Goal: Task Accomplishment & Management: Manage account settings

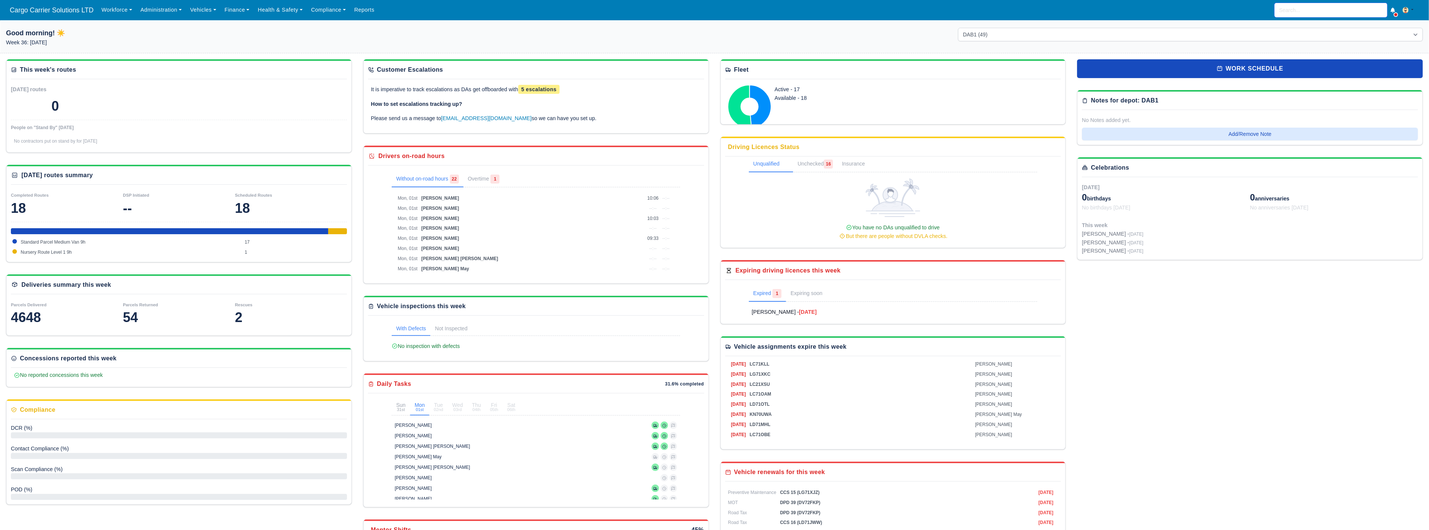
click at [1293, 10] on input "search" at bounding box center [1331, 10] width 113 height 14
click at [1318, 33] on strong "Aberdeen (DPDA) - DPD [GEOGRAPHIC_DATA] (AB12 4ZD)" at bounding box center [1330, 32] width 101 height 18
type input "[PERSON_NAME]"
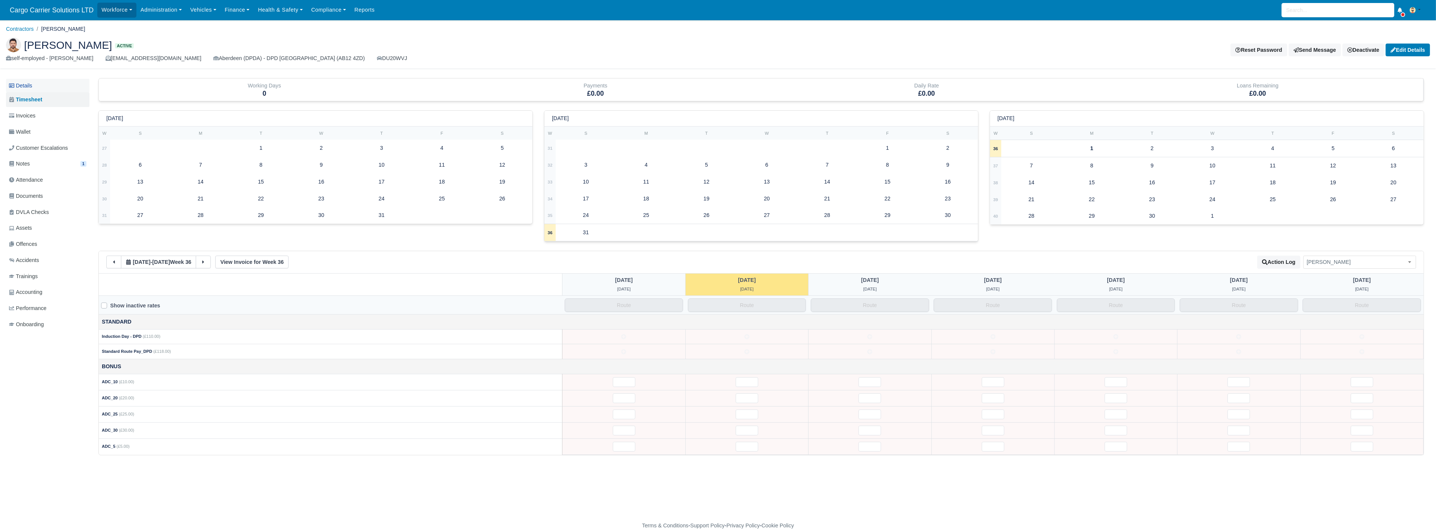
click at [20, 88] on link "Details" at bounding box center [47, 86] width 83 height 14
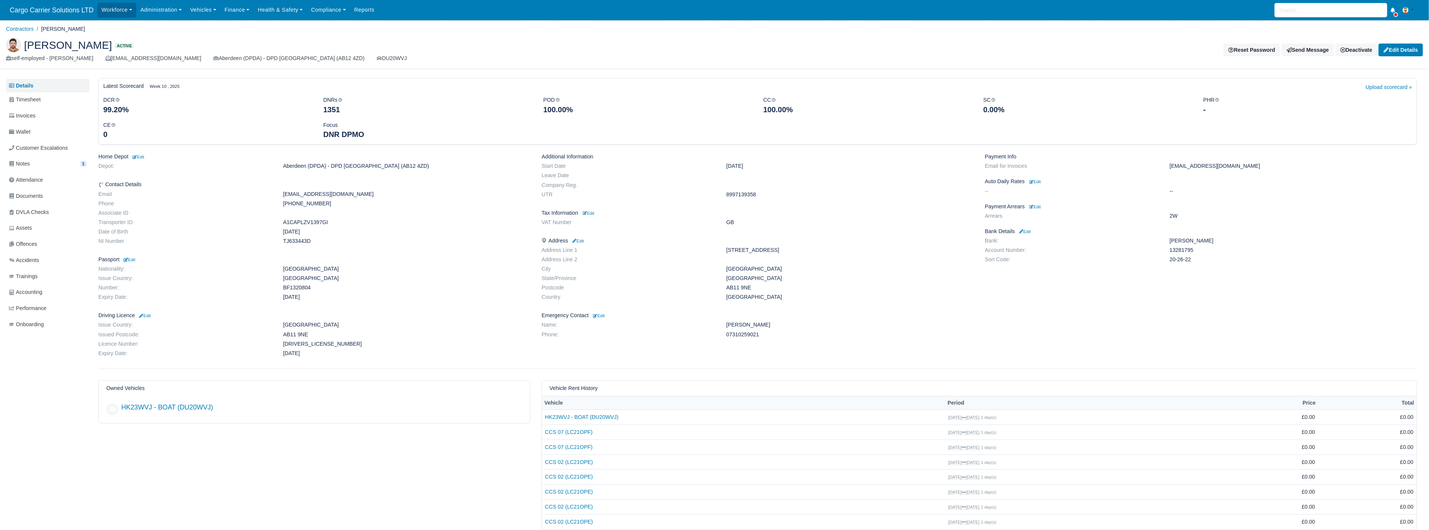
click at [299, 268] on dd "Pakistan" at bounding box center [407, 269] width 259 height 6
copy dd "Pakistan"
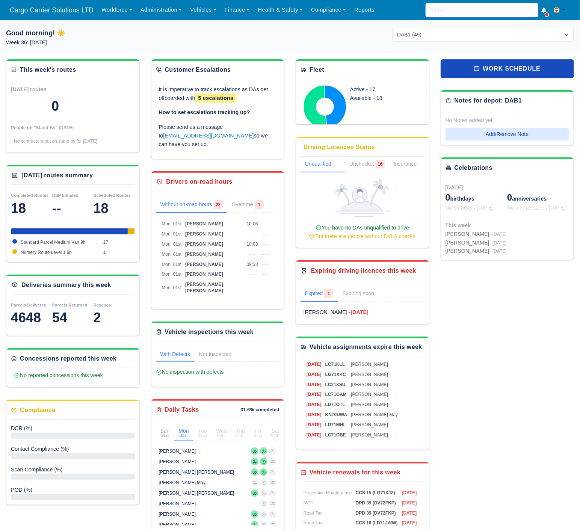
click at [462, 6] on input "search" at bounding box center [482, 10] width 113 height 14
click at [487, 27] on strong "Aberdeen (DPDA) - DPD [GEOGRAPHIC_DATA] (AB12 4ZD)" at bounding box center [481, 32] width 101 height 18
type input "[PERSON_NAME]"
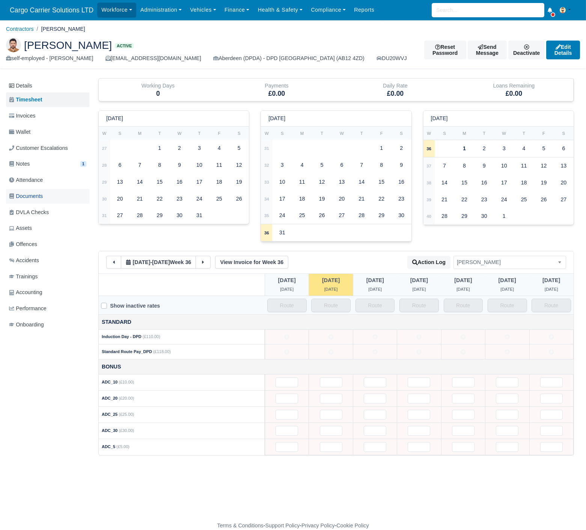
click at [35, 197] on span "Documents" at bounding box center [26, 196] width 34 height 9
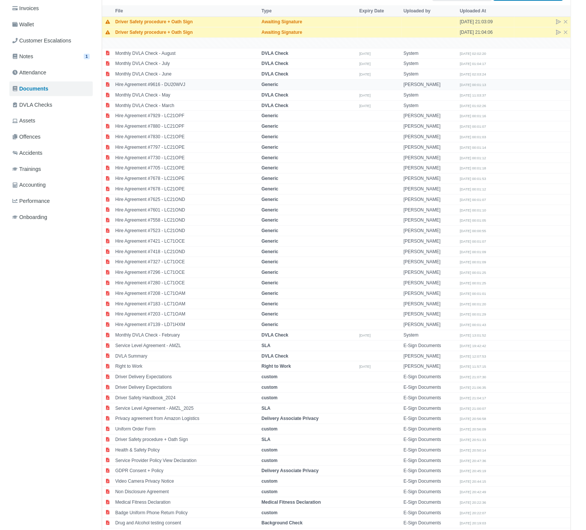
scroll to position [190, 0]
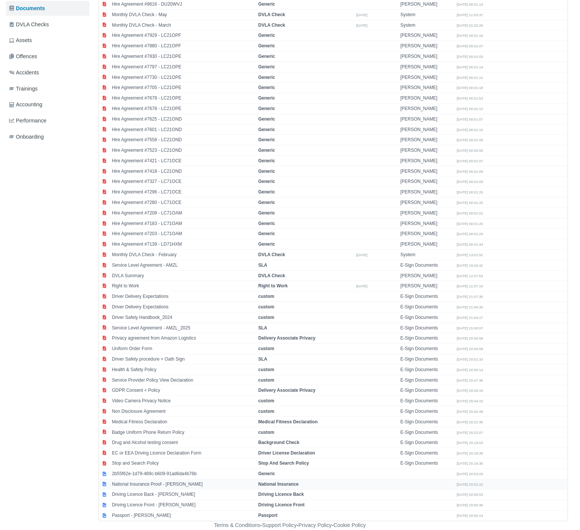
click at [154, 481] on td "National Insurance Proof - [PERSON_NAME]" at bounding box center [183, 484] width 147 height 11
select select "national-insurance"
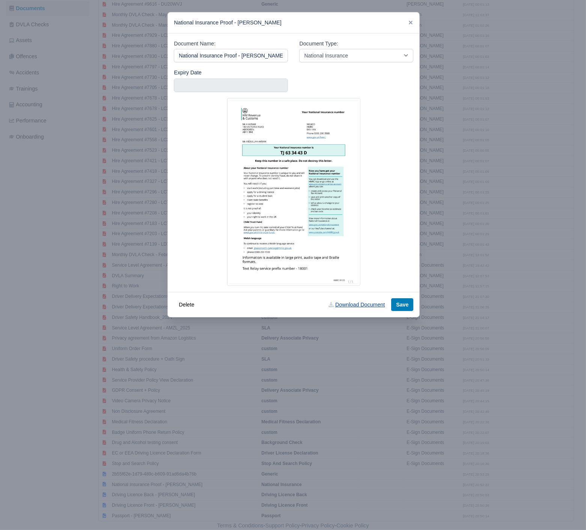
click at [360, 304] on link "Download Document" at bounding box center [357, 304] width 66 height 13
click at [412, 20] on link at bounding box center [410, 23] width 5 height 6
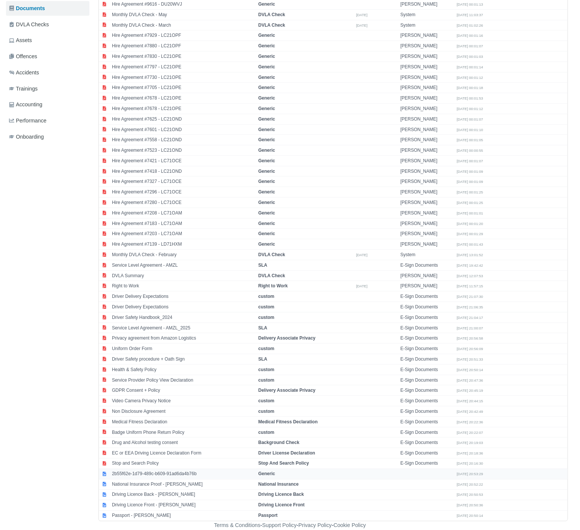
click at [151, 474] on td "2b55f62e-1d79-489c-b609-91ad6da4b76b" at bounding box center [183, 474] width 147 height 11
select select "generic"
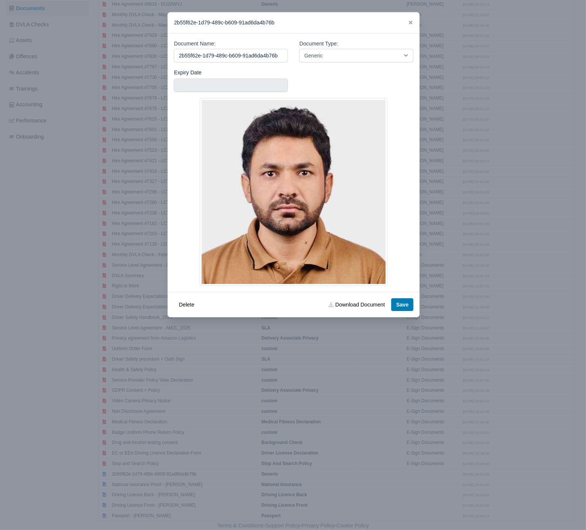
drag, startPoint x: 241, startPoint y: 56, endPoint x: 27, endPoint y: 56, distance: 214.5
click at [27, 56] on div "​ 2b55f62e-1d79-489c-b609-91ad6da4b76b Document Name: 2b55f62e-1d79-489c-b609-9…" at bounding box center [293, 265] width 586 height 530
type input "Abdullah Photo"
click at [401, 305] on button "Save" at bounding box center [402, 304] width 22 height 13
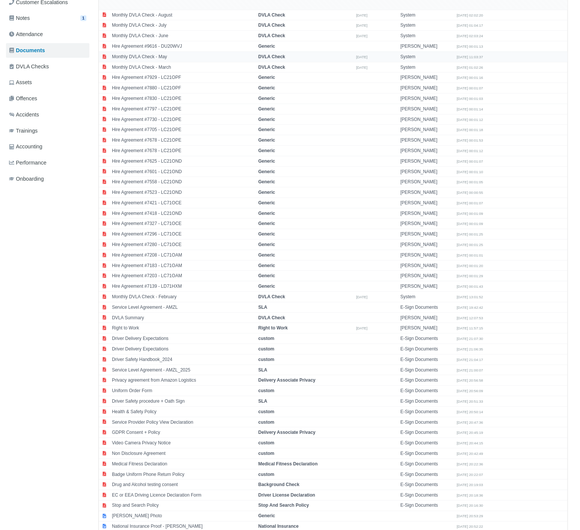
scroll to position [190, 0]
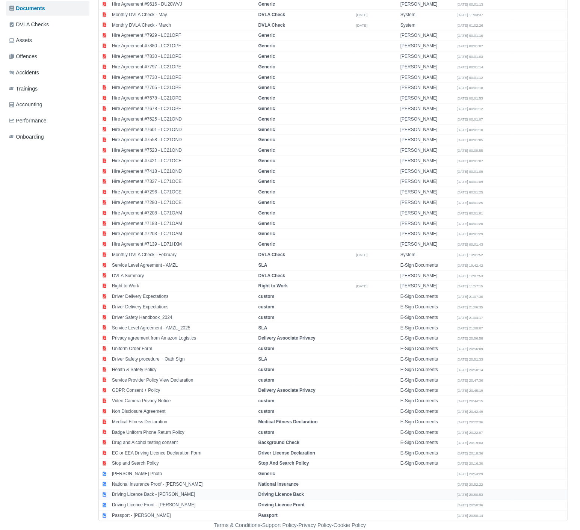
click at [141, 495] on td "Driving Licence Back - Abdullah Akram" at bounding box center [183, 495] width 147 height 11
select select "driving-licence-back"
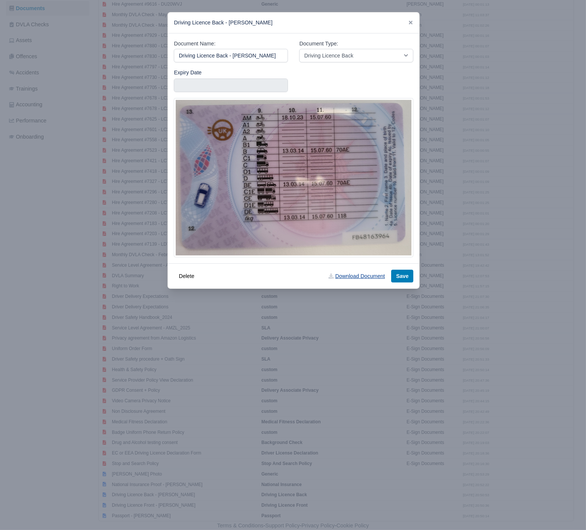
click at [361, 279] on link "Download Document" at bounding box center [357, 276] width 66 height 13
click at [414, 23] on div "Driving Licence Back - Abdullah Akram" at bounding box center [294, 22] width 252 height 21
click at [409, 22] on icon at bounding box center [410, 22] width 5 height 5
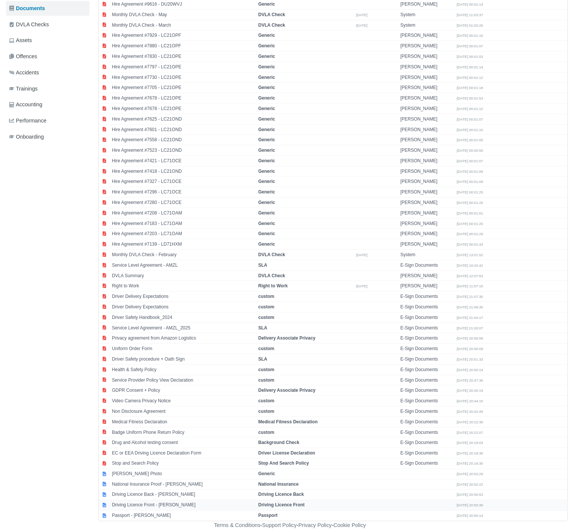
click at [171, 502] on td "Driving Licence Front - Abdullah Akram" at bounding box center [183, 505] width 147 height 11
select select "driving-licence-front"
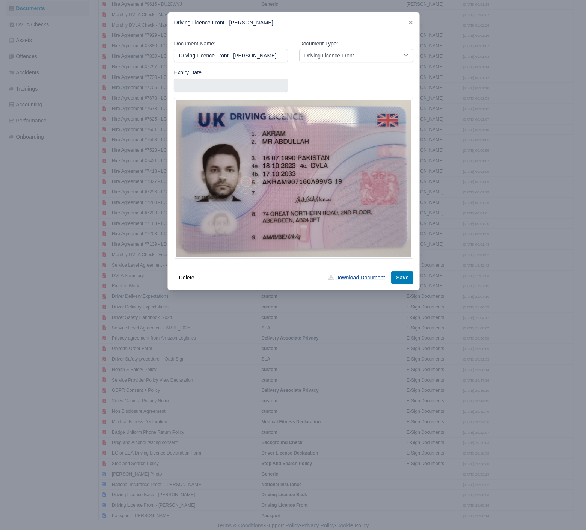
click at [360, 278] on link "Download Document" at bounding box center [357, 277] width 66 height 13
click at [412, 22] on icon at bounding box center [411, 23] width 4 height 4
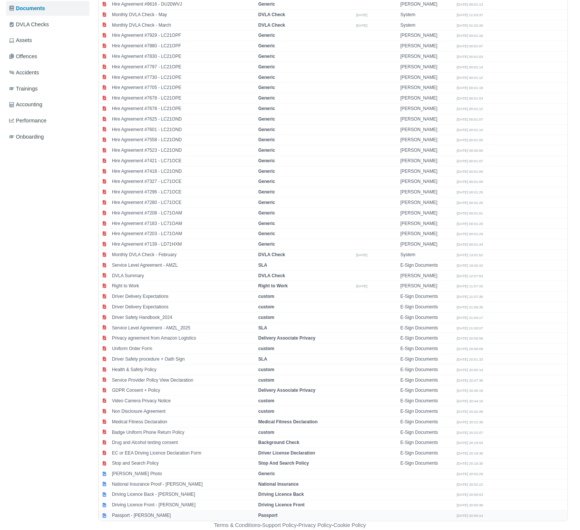
click at [145, 513] on td "Passport - Abdullah Akram" at bounding box center [183, 516] width 147 height 10
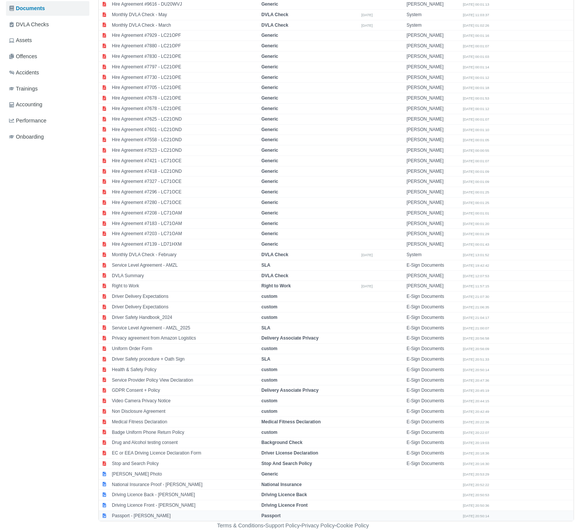
select select "passport"
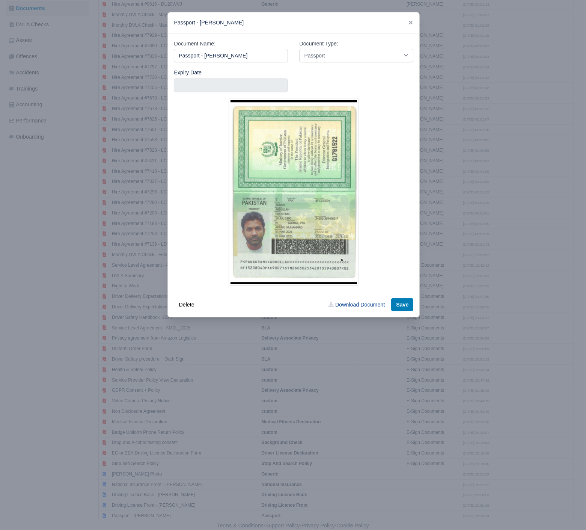
click at [355, 303] on link "Download Document" at bounding box center [357, 304] width 66 height 13
click at [409, 22] on icon at bounding box center [410, 22] width 5 height 5
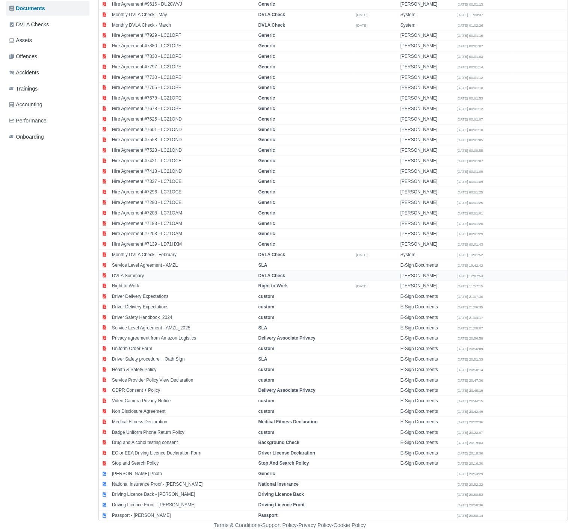
click at [153, 278] on td "DVLA Summary" at bounding box center [183, 275] width 147 height 11
select select "dvla-check"
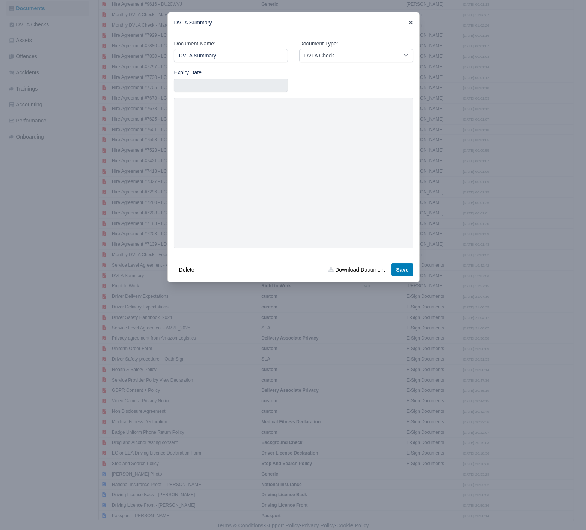
click at [410, 23] on icon at bounding box center [410, 22] width 5 height 5
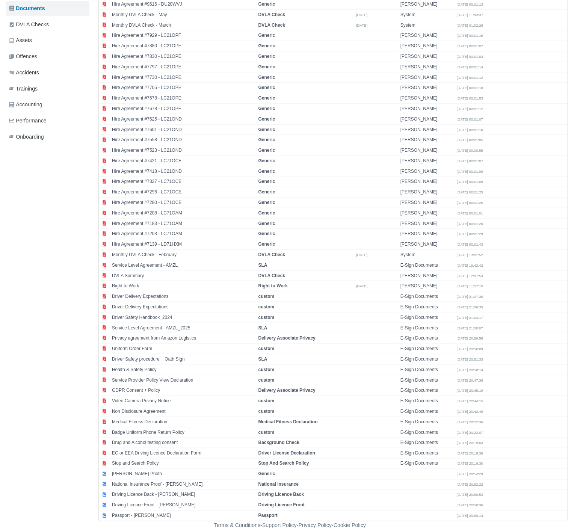
scroll to position [0, 0]
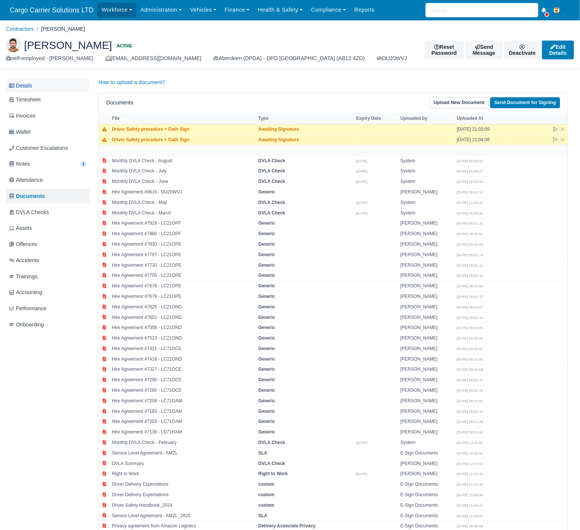
click at [36, 86] on link "Details" at bounding box center [47, 86] width 83 height 14
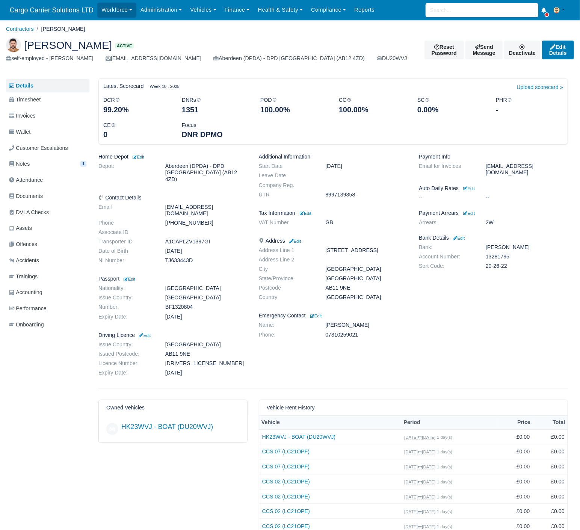
drag, startPoint x: 361, startPoint y: 329, endPoint x: 326, endPoint y: 326, distance: 35.8
click at [326, 326] on dd "[PERSON_NAME]" at bounding box center [367, 325] width 94 height 6
copy dd "[PERSON_NAME]"
click at [338, 334] on dd "07310259021" at bounding box center [367, 335] width 94 height 6
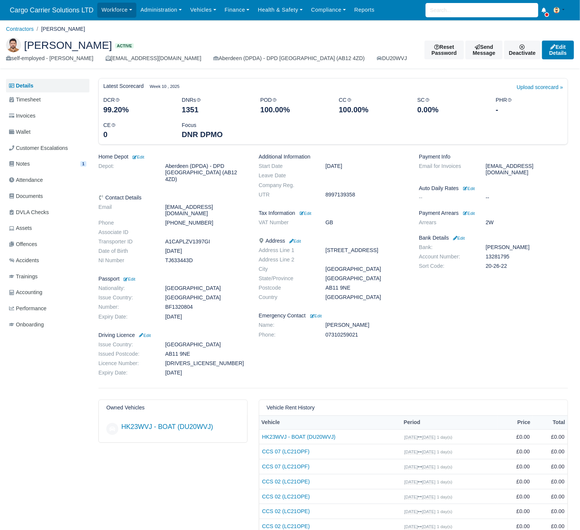
copy dd "07310259021"
click at [451, 6] on input "search" at bounding box center [482, 10] width 113 height 14
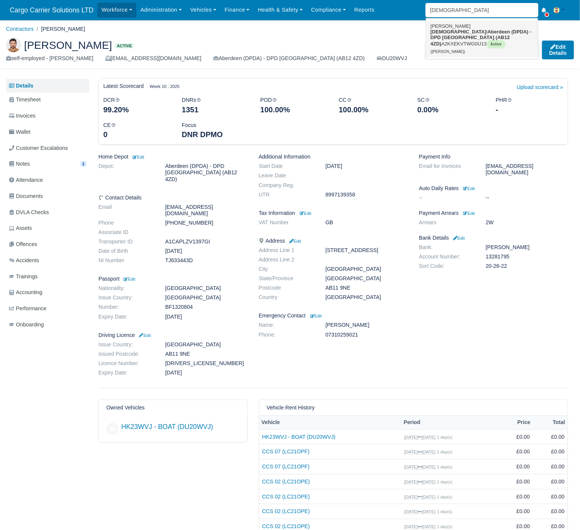
click at [458, 32] on strong "Aberdeen (DPDA) - DPD [GEOGRAPHIC_DATA] (AB12 4ZD)" at bounding box center [481, 38] width 101 height 18
type input "[PERSON_NAME]"
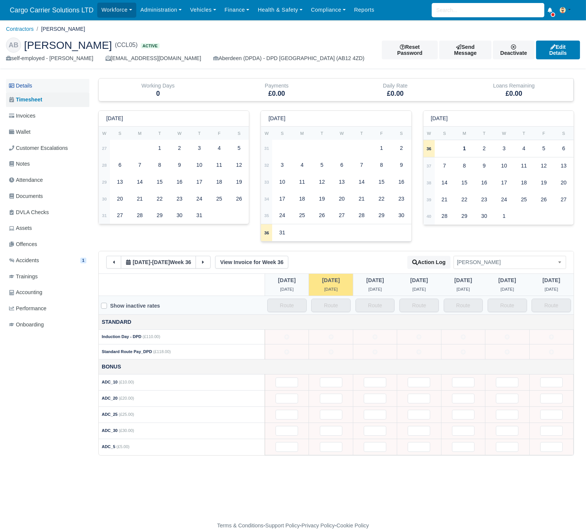
click at [27, 84] on link "Details" at bounding box center [47, 86] width 83 height 14
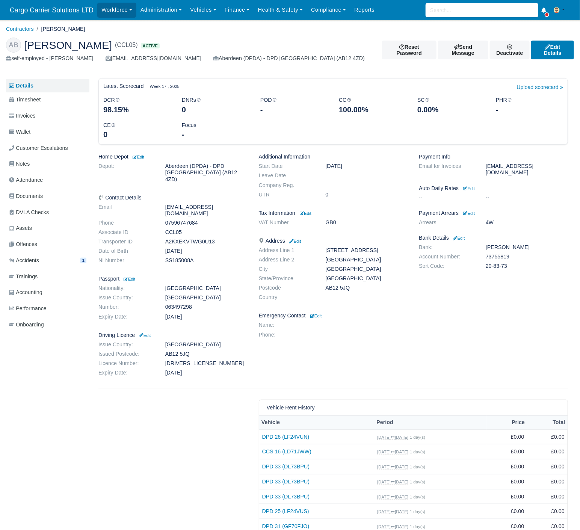
click at [183, 220] on dd "07596747684" at bounding box center [207, 223] width 94 height 6
copy dd "07596747684"
click at [161, 400] on div at bounding box center [173, 489] width 160 height 179
click at [33, 195] on span "Documents" at bounding box center [26, 196] width 34 height 9
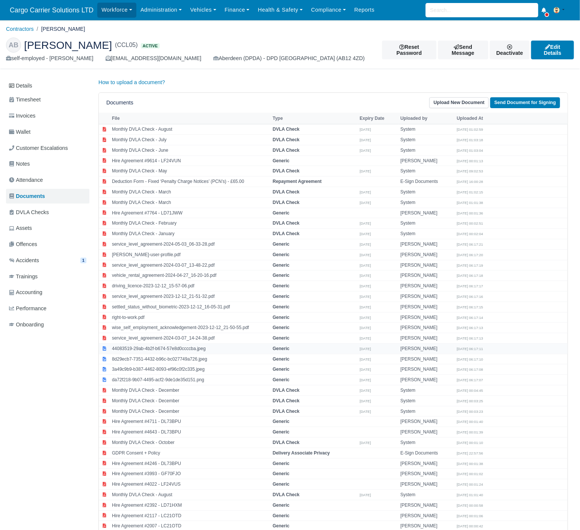
click at [203, 351] on td "44083519-29ab-4b2f-b674-57e8d0ccccba.jpeg" at bounding box center [190, 348] width 161 height 11
select select "generic"
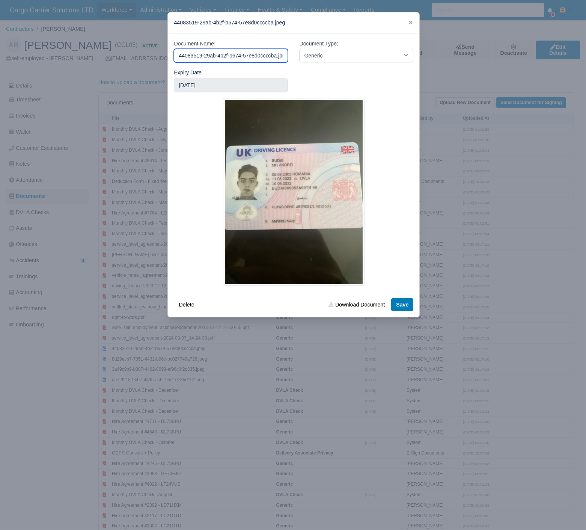
drag, startPoint x: 282, startPoint y: 54, endPoint x: -4, endPoint y: 58, distance: 285.9
click at [0, 58] on html "Cargo Carrier Solutions LTD Workforce Manpower Expiring Documents Leave Request…" at bounding box center [293, 265] width 586 height 530
click at [307, 92] on div "Expiry Date 2025-01-31" at bounding box center [293, 83] width 251 height 30
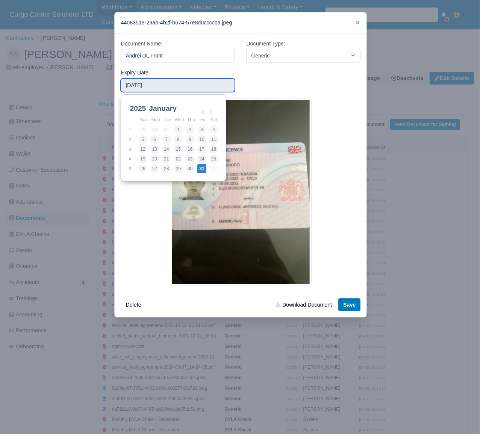
drag, startPoint x: 157, startPoint y: 84, endPoint x: 78, endPoint y: 85, distance: 78.5
click at [78, 85] on div "​ 44083519-29ab-4b2f-b674-57e8d0ccccba.jpeg Document Name: Andrei DL Front Docu…" at bounding box center [240, 217] width 480 height 434
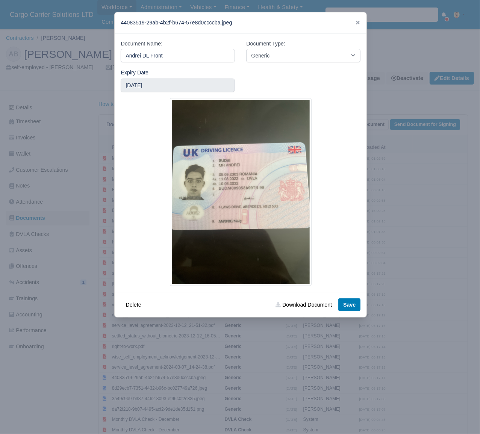
click at [247, 75] on div "Expiry Date 2025-01-31" at bounding box center [240, 83] width 251 height 30
click at [184, 53] on input "Andrei DL Front" at bounding box center [178, 56] width 114 height 14
type input "Andrei DL Front.jpg"
click at [357, 22] on icon at bounding box center [357, 22] width 5 height 5
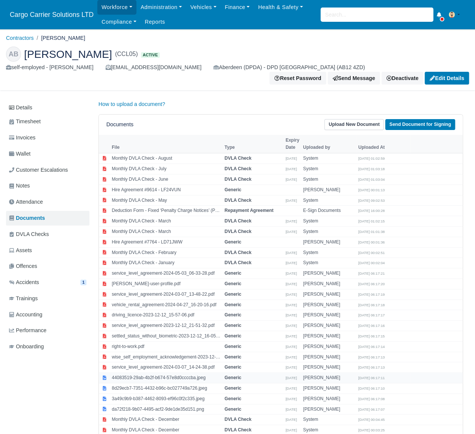
click at [191, 373] on td "44083519-29ab-4b2f-b674-57e8d0ccccba.jpeg" at bounding box center [166, 378] width 113 height 11
select select "generic"
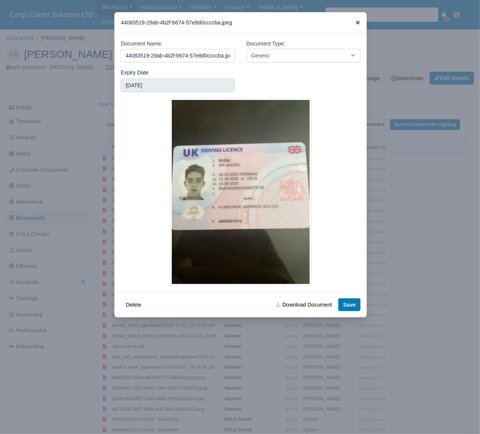
click at [357, 24] on icon at bounding box center [358, 23] width 4 height 4
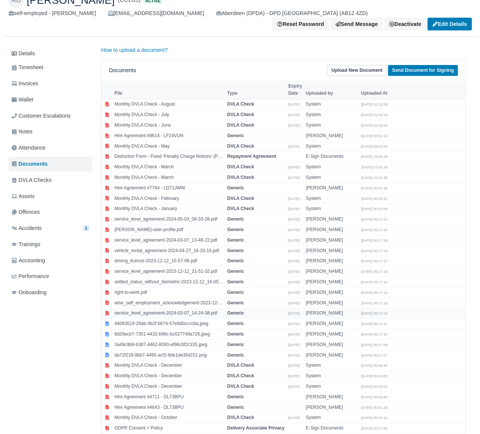
scroll to position [57, 0]
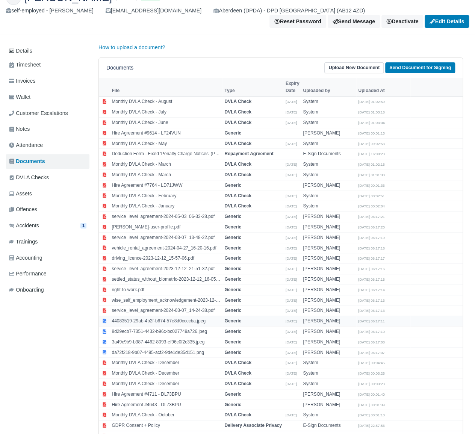
click at [145, 316] on td "44083519-29ab-4b2f-b674-57e8d0ccccba.jpeg" at bounding box center [166, 321] width 113 height 11
select select "generic"
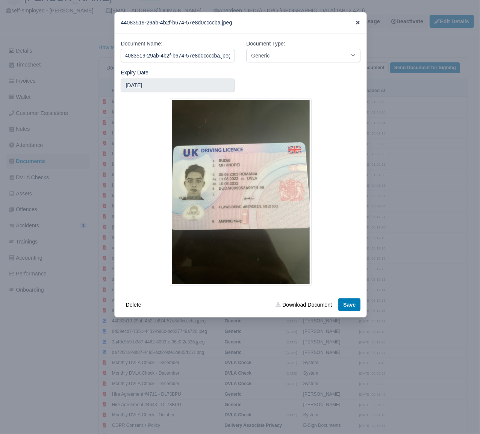
scroll to position [0, 0]
click at [358, 23] on icon at bounding box center [358, 23] width 4 height 4
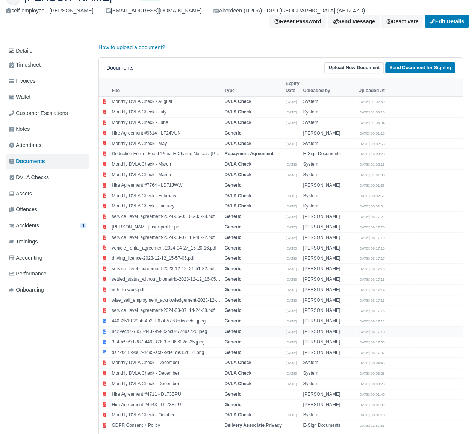
click at [161, 326] on td "8d29ecb7-7351-4432-b96c-bc027749a726.jpeg" at bounding box center [166, 331] width 113 height 11
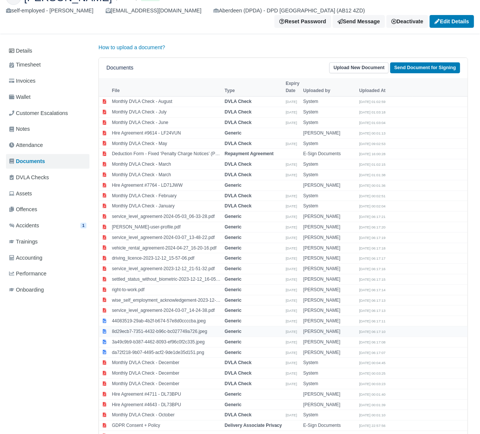
select select "generic"
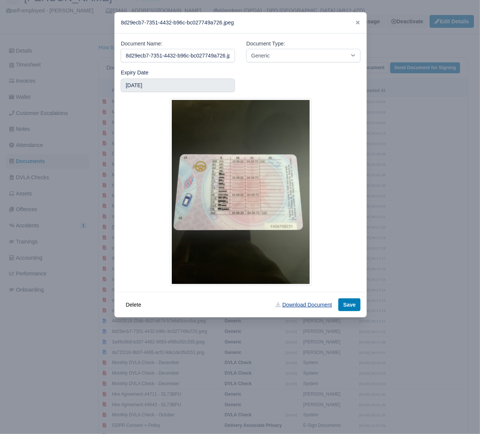
click at [304, 306] on link "Download Document" at bounding box center [303, 304] width 66 height 13
click at [355, 21] on icon at bounding box center [357, 22] width 5 height 5
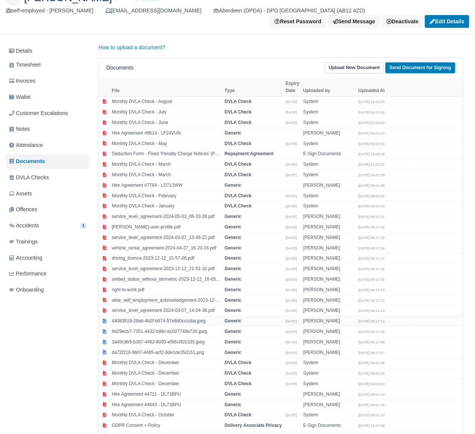
click at [148, 316] on td "44083519-29ab-4b2f-b674-57e8d0ccccba.jpeg" at bounding box center [166, 321] width 113 height 11
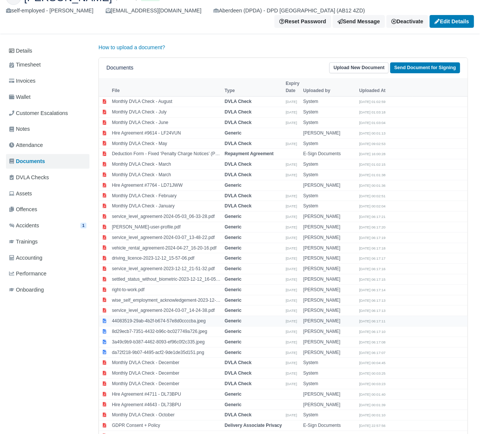
select select "generic"
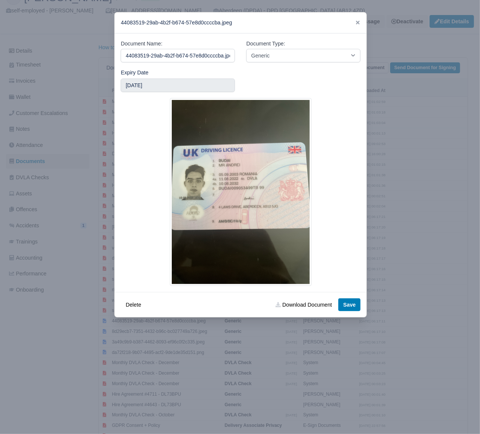
drag, startPoint x: 231, startPoint y: 56, endPoint x: 16, endPoint y: 46, distance: 215.5
click at [16, 46] on div "​ 44083519-29ab-4b2f-b674-57e8d0ccccba.jpeg Document Name: 44083519-29ab-4b2f-b…" at bounding box center [240, 217] width 480 height 434
type input "[PERSON_NAME] DL - Front"
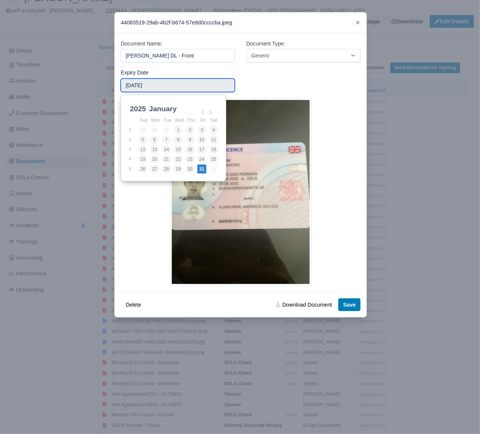
click at [136, 85] on input "[DATE]" at bounding box center [178, 86] width 114 height 14
click at [139, 103] on div "2025 2025 2026 2027 2028 2029 2030 2031 2032 2033 2034 2035 2036 2037 2038 2039…" at bounding box center [137, 108] width 19 height 11
click at [139, 109] on select "2025 2026 2027 2028 2029 2030 2031 2032 2033 2034 2035 2036 2037 2038 2039 2040…" at bounding box center [145, 111] width 34 height 16
type input "2032-08-10"
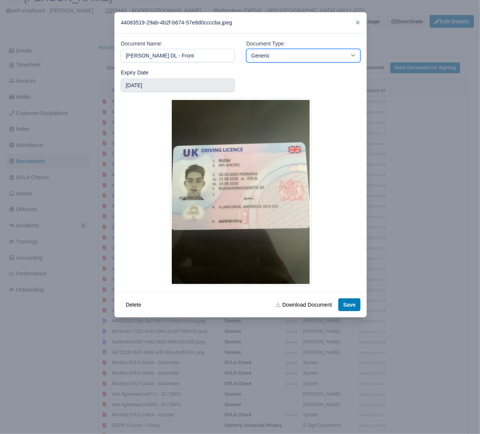
click at [290, 53] on select "-- Accounting Engagement Letter Age Verification Confirmation Background Check …" at bounding box center [303, 56] width 114 height 14
select select "driving-licence-front"
click at [246, 49] on select "-- Accounting Engagement Letter Age Verification Confirmation Background Check …" at bounding box center [303, 56] width 114 height 14
click at [348, 308] on button "Save" at bounding box center [349, 304] width 22 height 13
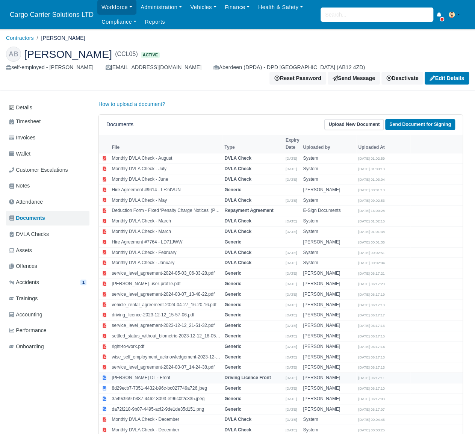
click at [155, 373] on td "[PERSON_NAME] DL - Front" at bounding box center [166, 378] width 113 height 11
select select "driving-licence-front"
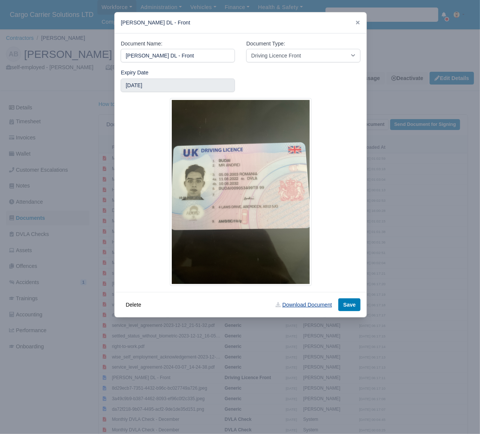
click at [313, 303] on link "Download Document" at bounding box center [303, 304] width 66 height 13
click at [356, 20] on icon at bounding box center [357, 22] width 5 height 5
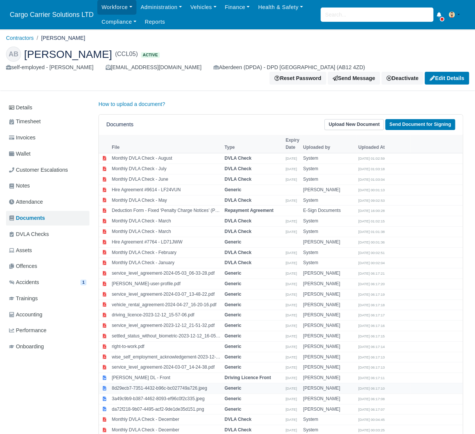
click at [157, 383] on td "8d29ecb7-7351-4432-b96c-bc027749a726.jpeg" at bounding box center [166, 388] width 113 height 11
select select "generic"
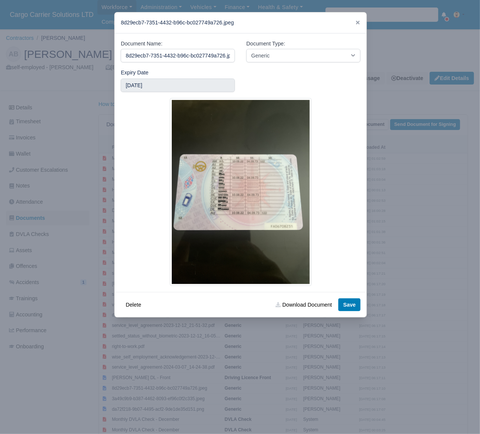
drag, startPoint x: 229, startPoint y: 53, endPoint x: 15, endPoint y: 50, distance: 213.8
click at [15, 50] on div "​ 8d29ecb7-7351-4432-b96c-bc027749a726.jpeg Document Name: 8d29ecb7-7351-4432-b…" at bounding box center [240, 217] width 480 height 434
type input "[PERSON_NAME] DL Back"
click at [121, 298] on button "Delete" at bounding box center [133, 304] width 25 height 13
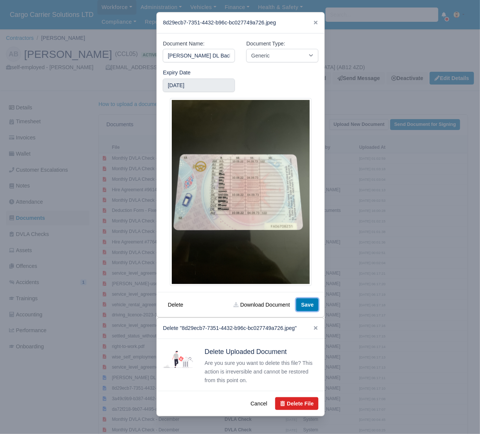
click at [313, 299] on button "Save" at bounding box center [307, 304] width 22 height 13
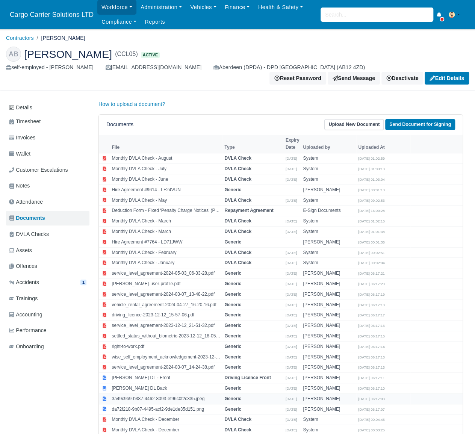
click at [133, 393] on td "3a49c9b9-b387-4462-8093-ef96c0f2c335.jpeg" at bounding box center [166, 398] width 113 height 11
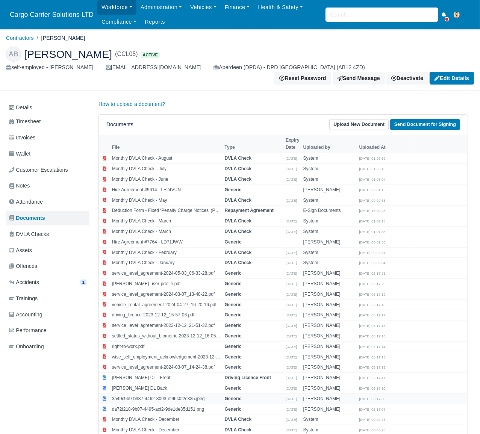
select select "generic"
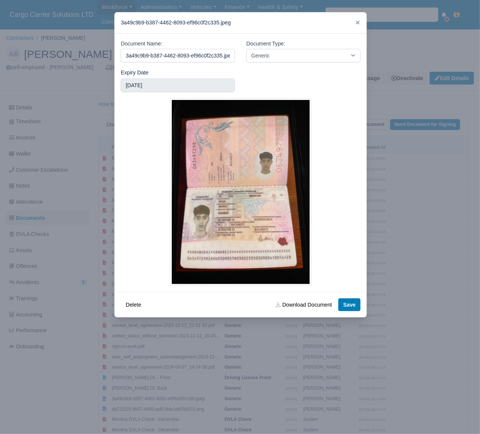
drag, startPoint x: 231, startPoint y: 53, endPoint x: 100, endPoint y: 57, distance: 131.5
click at [100, 57] on div "​ 3a49c9b9-b387-4462-8093-ef96c0f2c335.jpeg Document Name: 3a49c9b9-b387-4462-8…" at bounding box center [240, 217] width 480 height 434
type input "[PERSON_NAME]"
click at [355, 305] on button "Save" at bounding box center [349, 304] width 22 height 13
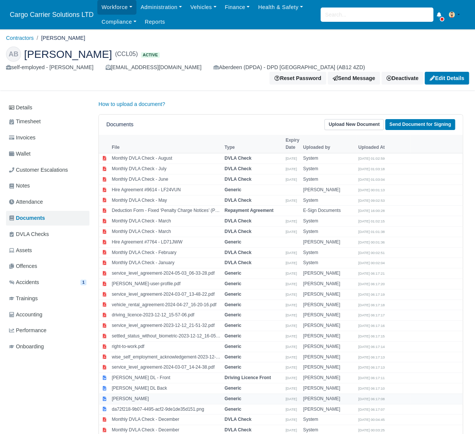
click at [134, 393] on td "[PERSON_NAME]" at bounding box center [166, 398] width 113 height 11
select select "generic"
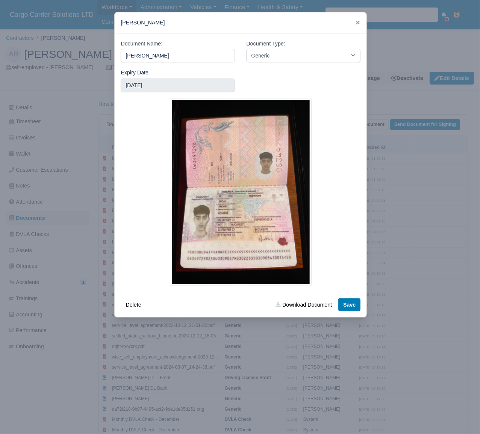
drag, startPoint x: 169, startPoint y: 54, endPoint x: 53, endPoint y: 50, distance: 116.1
click at [53, 50] on div "​ Andrei Passport Document Name: Andrei Passport Document Type: -- Accounting E…" at bounding box center [240, 217] width 480 height 434
click at [316, 306] on link "Download Document" at bounding box center [303, 304] width 66 height 13
click at [361, 19] on div "[PERSON_NAME]" at bounding box center [241, 22] width 252 height 21
click at [361, 20] on div "[PERSON_NAME]" at bounding box center [241, 22] width 252 height 21
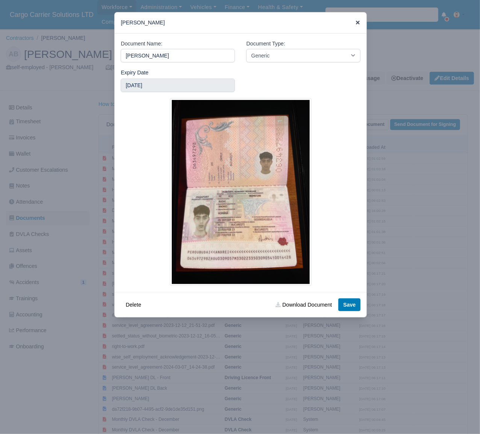
click at [358, 21] on icon at bounding box center [357, 22] width 5 height 5
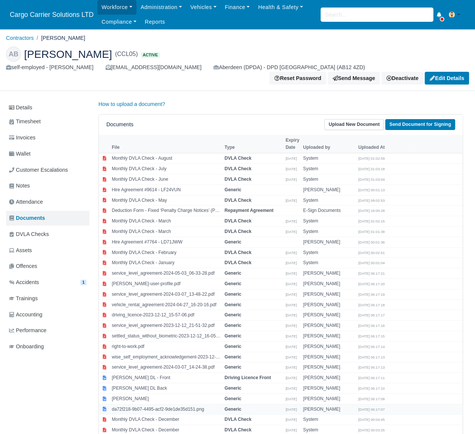
click at [193, 404] on td "da72f218-9b07-4495-acf2-9de1de35d151.png" at bounding box center [166, 409] width 113 height 11
select select "generic"
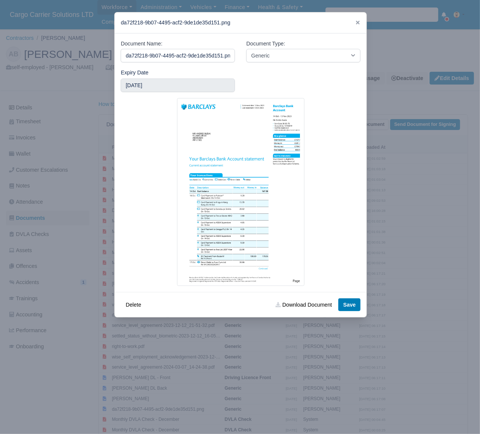
drag, startPoint x: 230, startPoint y: 53, endPoint x: 58, endPoint y: 63, distance: 172.8
click at [58, 63] on div "​ da72f218-9b07-4495-acf2-9de1de35d151.png Document Name: da72f218-9b07-4495-ac…" at bounding box center [240, 217] width 480 height 434
type input "Andrei Bank Statement"
click at [349, 305] on button "Save" at bounding box center [349, 304] width 22 height 13
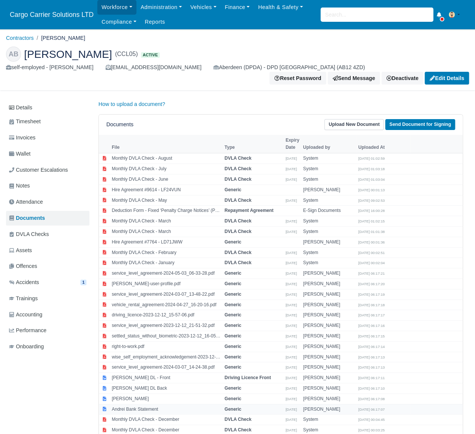
click at [148, 404] on td "Andrei Bank Statement" at bounding box center [166, 409] width 113 height 11
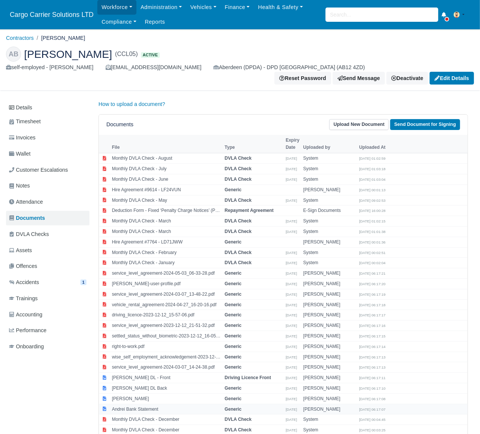
select select "generic"
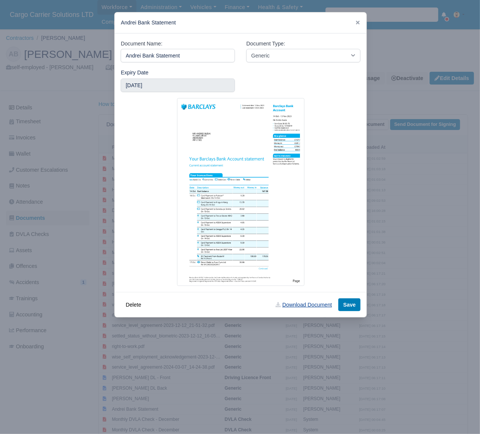
click at [306, 304] on link "Download Document" at bounding box center [303, 304] width 66 height 13
click at [306, 306] on link "Download Document" at bounding box center [303, 304] width 66 height 13
click at [358, 22] on icon at bounding box center [358, 23] width 4 height 4
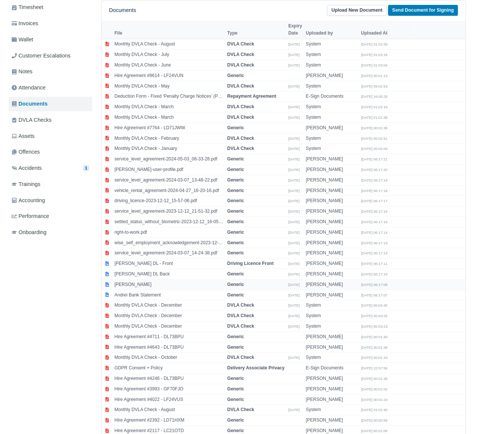
scroll to position [113, 0]
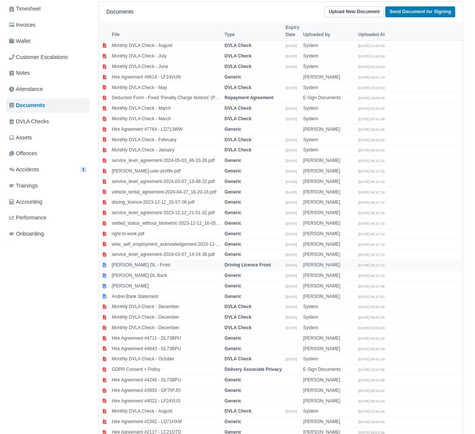
click at [137, 260] on td "[PERSON_NAME] DL - Front" at bounding box center [166, 265] width 113 height 11
select select "driving-licence-front"
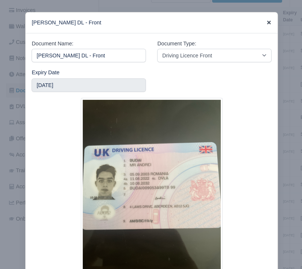
click at [267, 23] on icon at bounding box center [269, 23] width 4 height 4
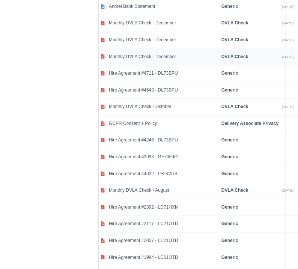
scroll to position [542, 0]
select select "generic"
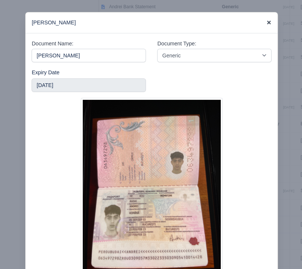
click at [267, 22] on icon at bounding box center [269, 23] width 4 height 4
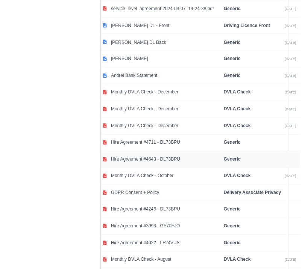
scroll to position [471, 0]
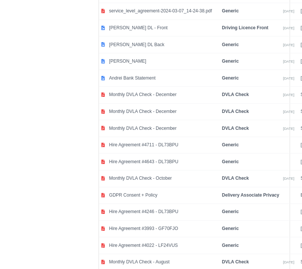
select select "generic"
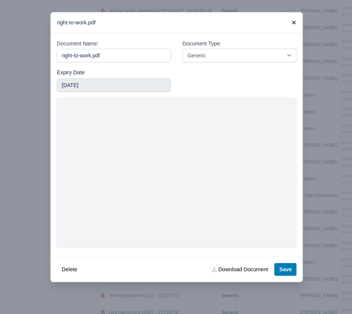
click at [292, 22] on icon at bounding box center [293, 22] width 5 height 5
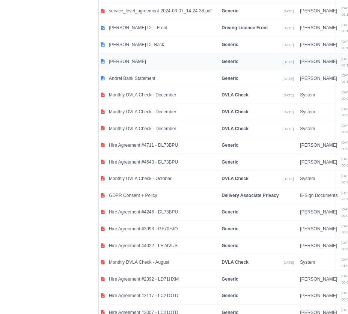
click at [145, 70] on td "Andrei Passport" at bounding box center [163, 61] width 113 height 17
select select "generic"
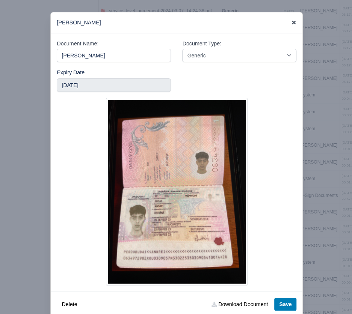
click at [292, 21] on icon at bounding box center [293, 22] width 5 height 5
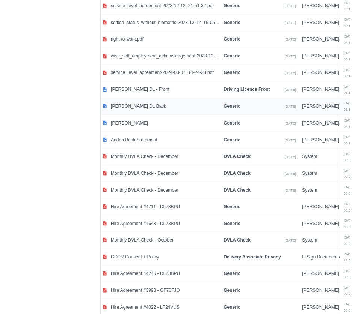
scroll to position [367, 0]
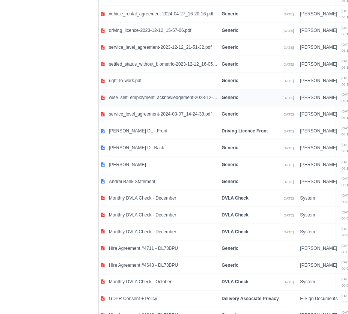
click at [139, 106] on td "wise_self_employment_acknowledgement-2023-12-12_21-50-55.pdf" at bounding box center [163, 97] width 113 height 17
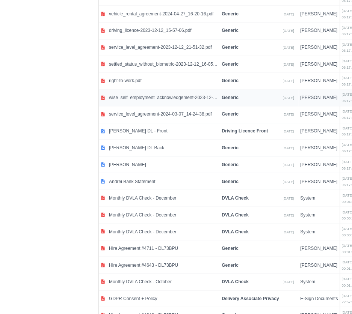
select select "generic"
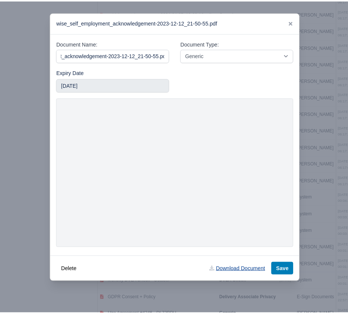
scroll to position [0, 0]
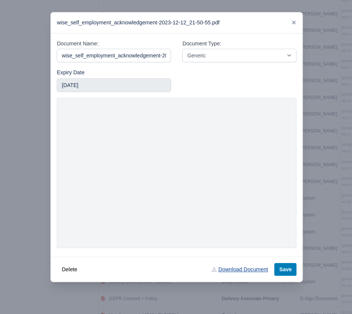
click at [234, 271] on link "Download Document" at bounding box center [240, 269] width 66 height 13
click at [291, 20] on icon at bounding box center [293, 22] width 5 height 5
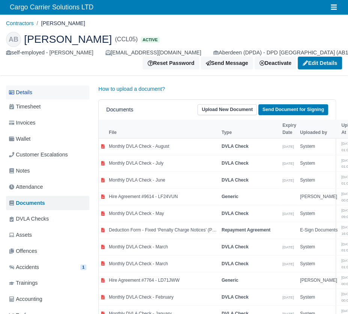
click at [28, 94] on link "Details" at bounding box center [47, 93] width 83 height 14
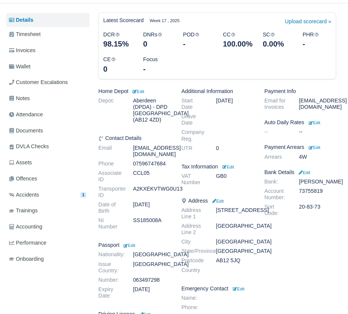
scroll to position [83, 0]
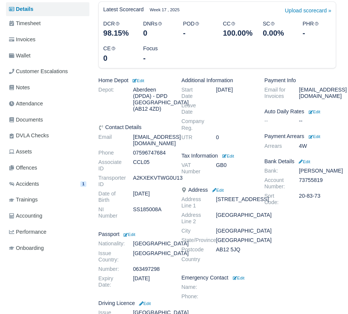
click at [153, 207] on dd "SS185008A" at bounding box center [151, 213] width 48 height 13
copy dd "SS185008A"
click at [305, 177] on dl "Bank: [PERSON_NAME] Account Number: 73755819 Sort Code: 20-83-73" at bounding box center [300, 188] width 83 height 41
click at [308, 182] on dd "73755819" at bounding box center [317, 183] width 48 height 13
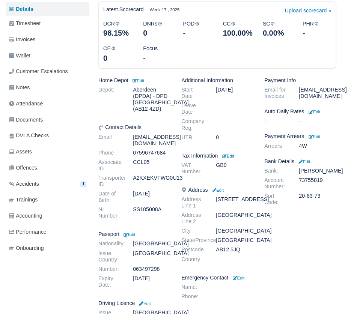
click at [308, 182] on dd "73755819" at bounding box center [317, 183] width 48 height 13
copy dd "73755819"
drag, startPoint x: 320, startPoint y: 197, endPoint x: 299, endPoint y: 197, distance: 20.3
click at [299, 197] on dd "20-83-73" at bounding box center [317, 199] width 48 height 13
copy dd "20-83-73"
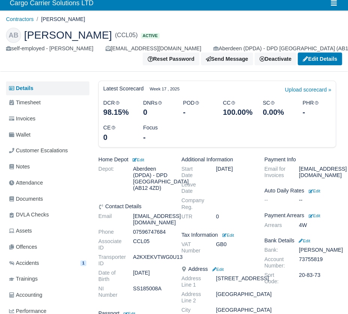
scroll to position [0, 0]
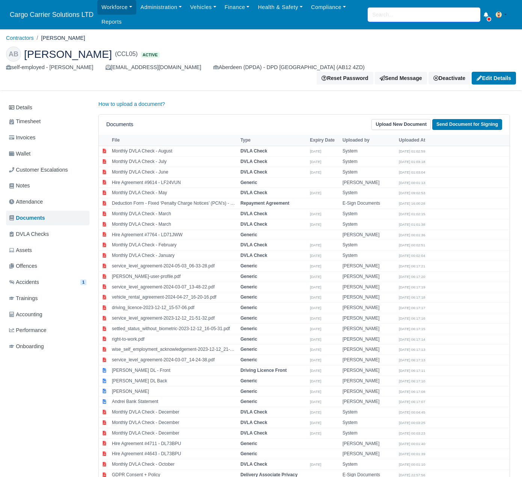
click at [348, 12] on input "search" at bounding box center [424, 15] width 113 height 14
type input "t"
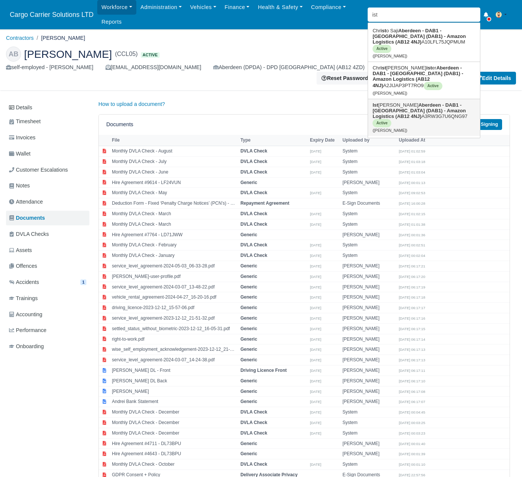
click at [348, 102] on strong "Aberdeen - DAB1 - [GEOGRAPHIC_DATA] (DAB1) - Amazon Logistics (AB12 4NJ)" at bounding box center [419, 110] width 93 height 17
type input "[PERSON_NAME]"
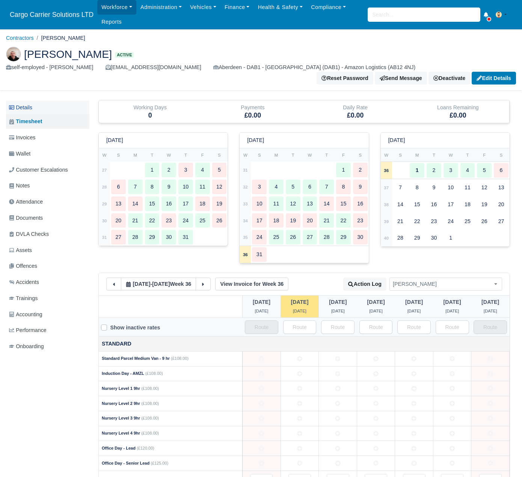
click at [29, 101] on link "Details" at bounding box center [47, 108] width 83 height 14
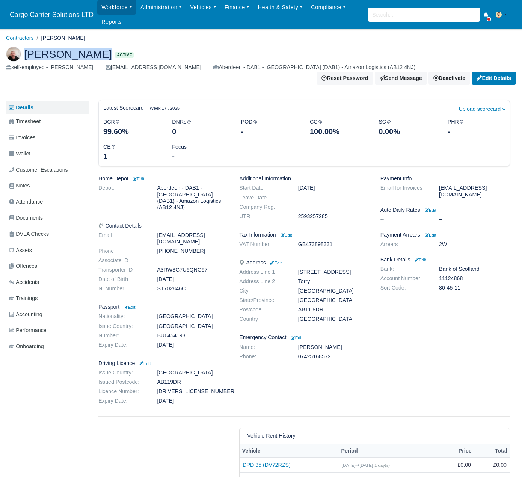
drag, startPoint x: 89, startPoint y: 57, endPoint x: 24, endPoint y: 57, distance: 65.0
click at [24, 57] on span "[PERSON_NAME]" at bounding box center [68, 54] width 88 height 11
copy span "[PERSON_NAME]"
drag, startPoint x: 201, startPoint y: 226, endPoint x: 156, endPoint y: 225, distance: 45.5
click at [156, 248] on dd "[PHONE_NUMBER]" at bounding box center [192, 251] width 82 height 6
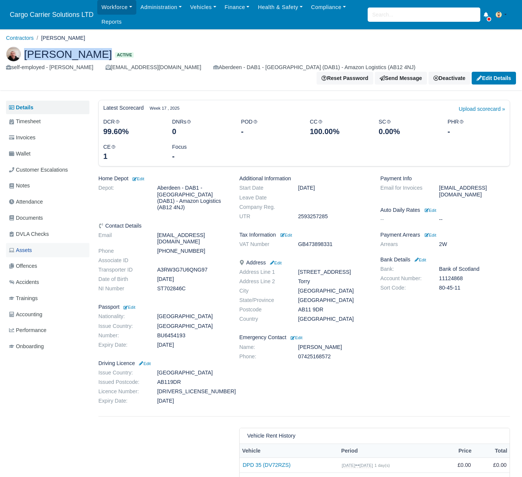
copy dd "[PHONE_NUMBER]"
drag, startPoint x: 221, startPoint y: 218, endPoint x: 156, endPoint y: 218, distance: 65.0
click at [156, 232] on dd "hunbeastman@gmail.com" at bounding box center [192, 238] width 82 height 13
copy dd "hunbeastman@gmail.com"
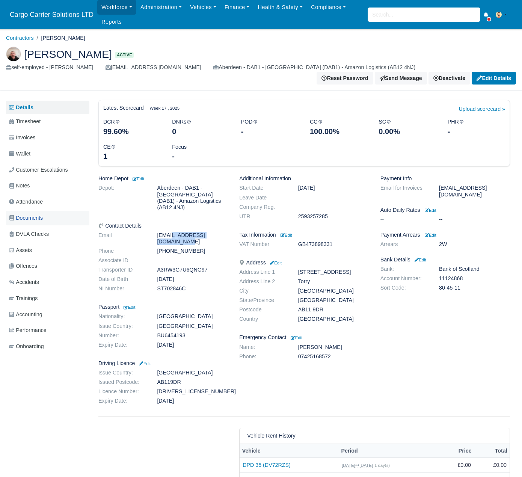
click at [32, 214] on span "Documents" at bounding box center [26, 218] width 34 height 9
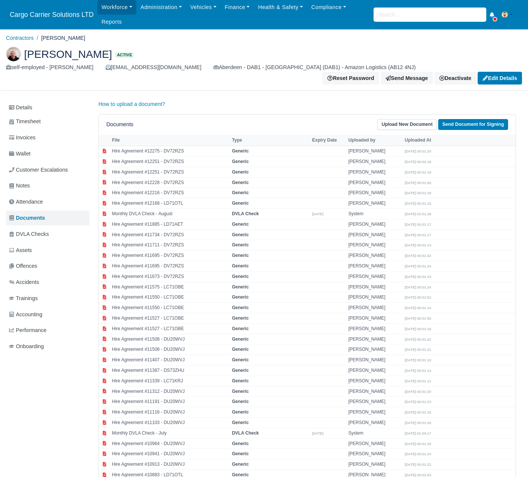
select select "dvla-check"
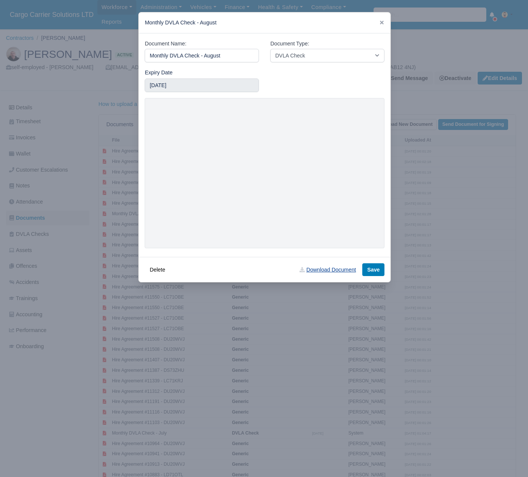
click at [333, 267] on link "Download Document" at bounding box center [328, 269] width 66 height 13
click at [381, 22] on icon at bounding box center [382, 23] width 4 height 4
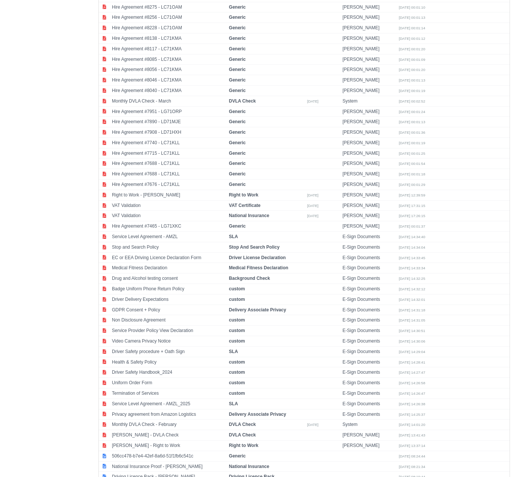
scroll to position [1231, 0]
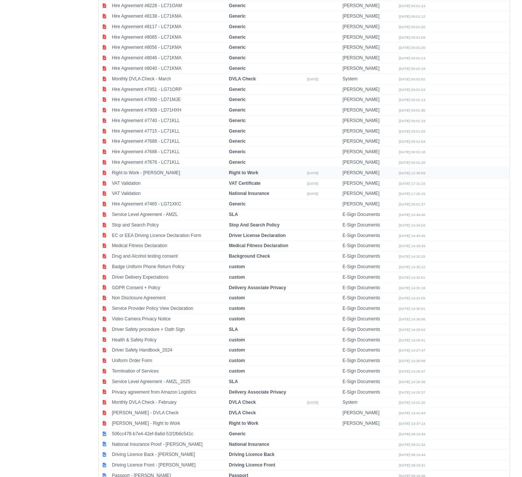
click at [183, 168] on td "Right to Work - Istvan Kuczek" at bounding box center [168, 173] width 117 height 11
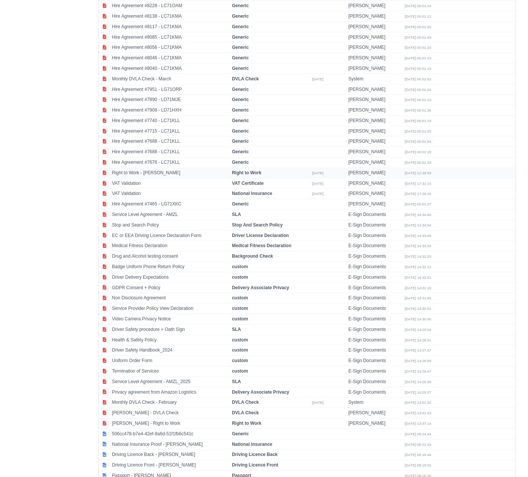
select select "right-to-work"
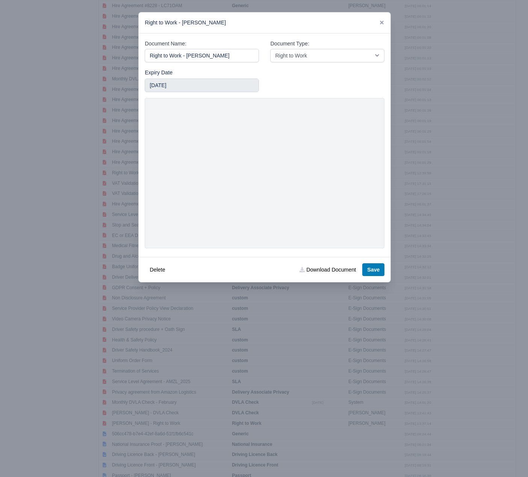
drag, startPoint x: 208, startPoint y: 58, endPoint x: -12, endPoint y: 39, distance: 220.2
click at [336, 269] on link "Download Document" at bounding box center [328, 269] width 66 height 13
click at [382, 21] on icon at bounding box center [381, 22] width 5 height 5
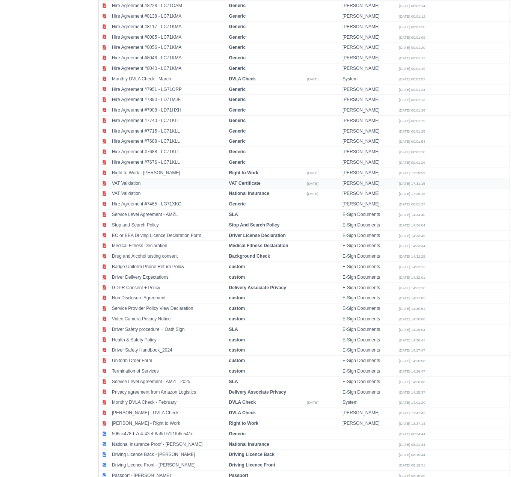
click at [140, 178] on td "VAT Validation" at bounding box center [168, 183] width 117 height 11
select select "vat-certificate"
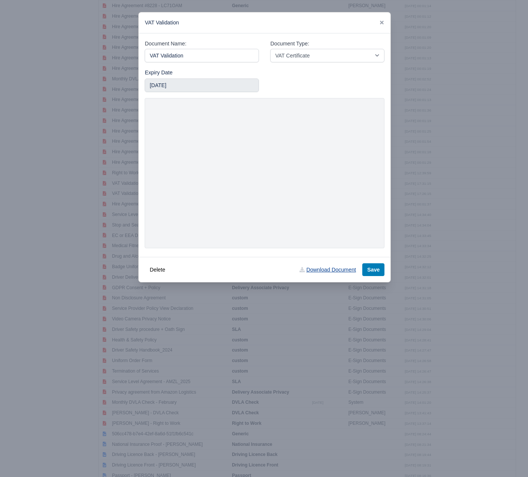
click at [329, 271] on link "Download Document" at bounding box center [328, 269] width 66 height 13
drag, startPoint x: 143, startPoint y: 57, endPoint x: 44, endPoint y: 57, distance: 99.2
click at [44, 57] on div "​ VAT Validation Document Name: VAT Validation Document Type: -- Accounting Eng…" at bounding box center [264, 238] width 528 height 477
click at [381, 23] on icon at bounding box center [381, 22] width 5 height 5
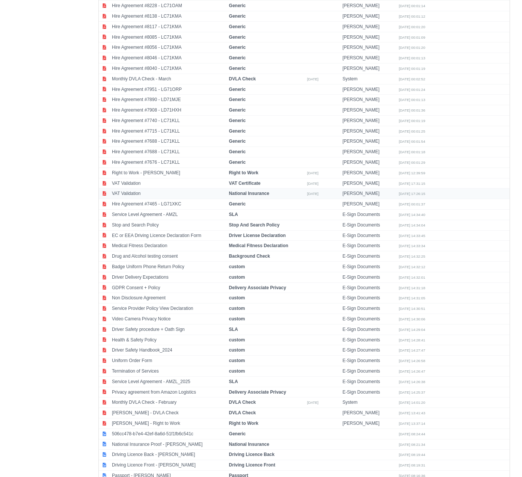
click at [151, 189] on td "VAT Validation" at bounding box center [168, 194] width 117 height 11
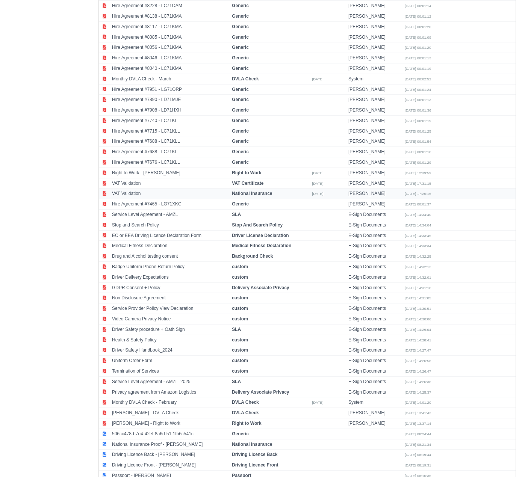
select select "national-insurance"
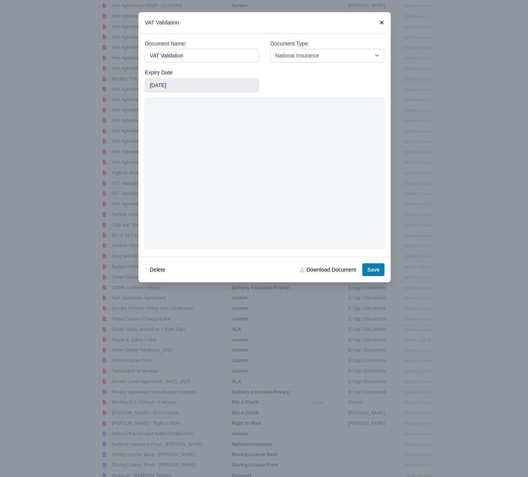
click at [382, 21] on icon at bounding box center [381, 22] width 5 height 5
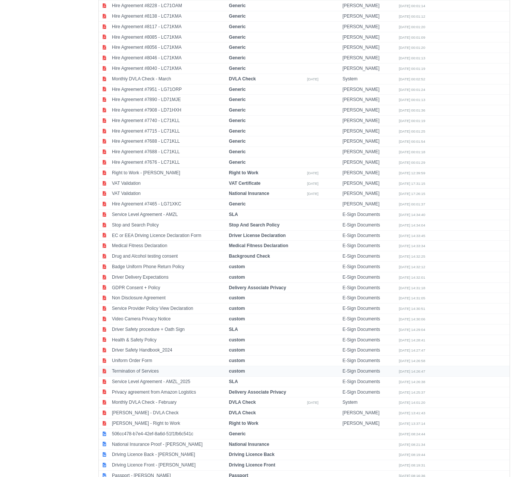
click at [154, 366] on td "Termination of Services" at bounding box center [168, 371] width 117 height 11
select select "custom"
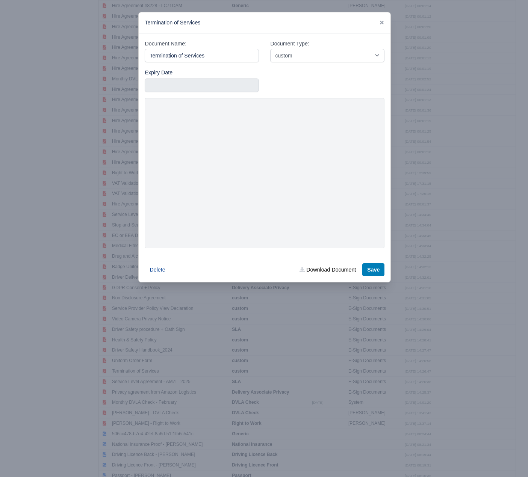
click at [153, 270] on button "Delete" at bounding box center [157, 269] width 25 height 13
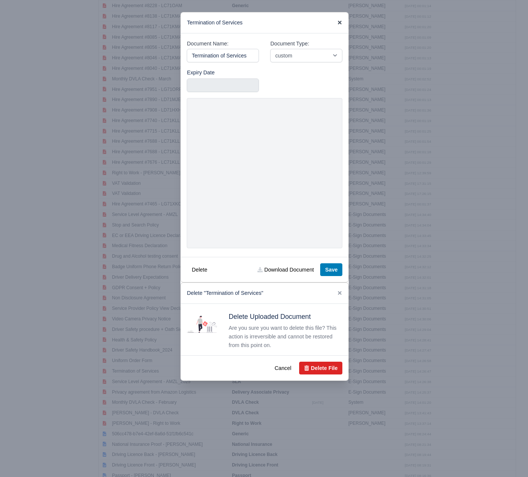
click at [338, 21] on icon at bounding box center [339, 22] width 5 height 5
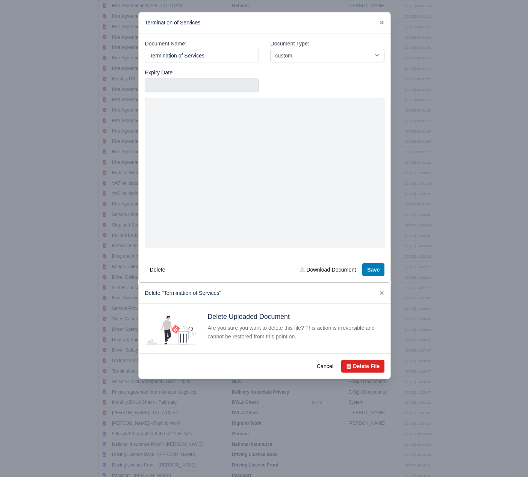
click at [387, 19] on div "Termination of Services" at bounding box center [265, 22] width 252 height 21
click at [382, 21] on icon at bounding box center [382, 23] width 4 height 4
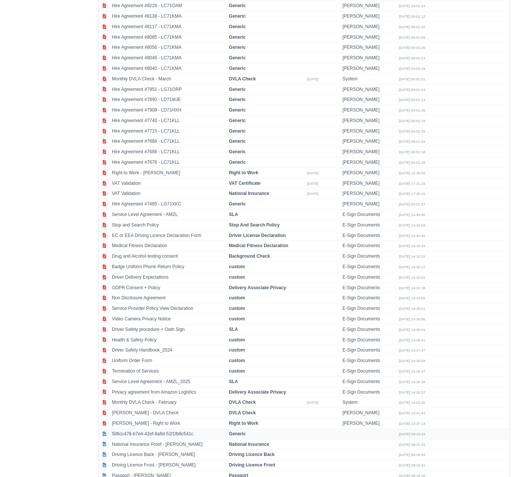
click at [153, 429] on td "506cc478-b7e4-42ef-8a6d-51f1fb6c541c" at bounding box center [168, 434] width 117 height 11
select select "generic"
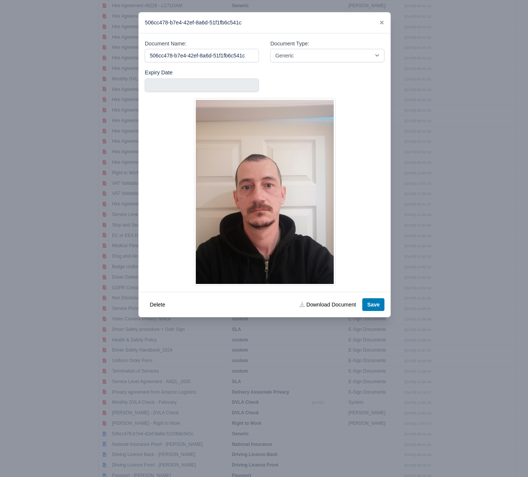
drag, startPoint x: 250, startPoint y: 54, endPoint x: 31, endPoint y: 49, distance: 219.1
click at [31, 49] on div "​ 506cc478-b7e4-42ef-8a6d-51f1fb6c541c Document Name: 506cc478-b7e4-42ef-8a6d-5…" at bounding box center [264, 238] width 528 height 477
type input "Istvan Photo"
click at [260, 68] on div "Document Name: Istvan Photo" at bounding box center [201, 53] width 125 height 29
click at [325, 302] on link "Download Document" at bounding box center [328, 304] width 66 height 13
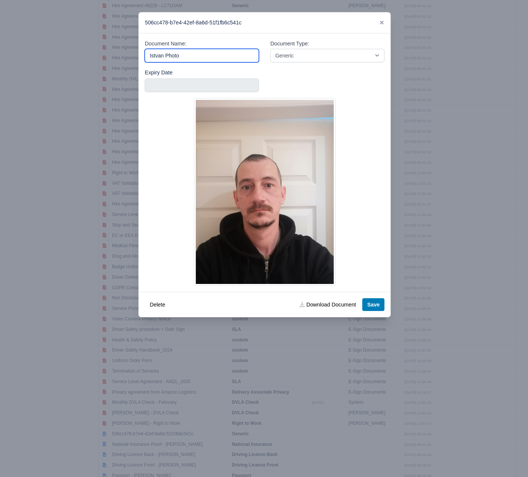
drag, startPoint x: 194, startPoint y: 53, endPoint x: 30, endPoint y: 52, distance: 164.2
click at [30, 52] on div "​ 506cc478-b7e4-42ef-8a6d-51f1fb6c541c Document Name: Istvan Photo Document Typ…" at bounding box center [264, 238] width 528 height 477
click at [382, 21] on icon at bounding box center [381, 22] width 5 height 5
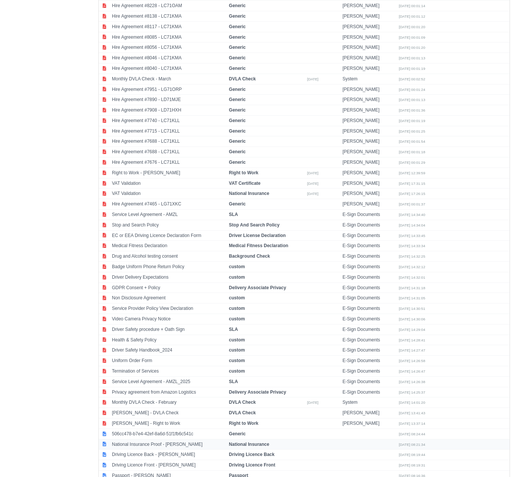
click at [172, 439] on td "National Insurance Proof - Istvan Kuczek" at bounding box center [168, 444] width 117 height 11
select select "national-insurance"
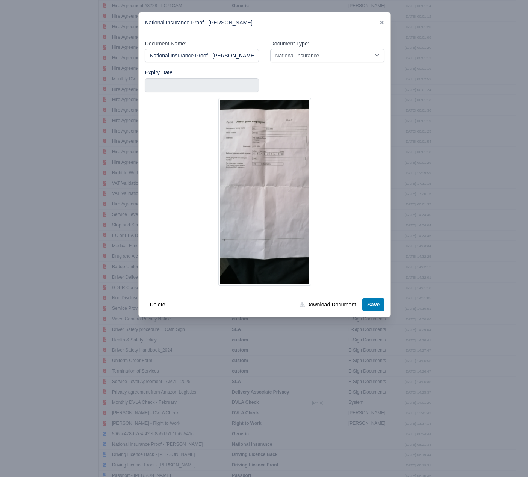
drag, startPoint x: 245, startPoint y: 56, endPoint x: 104, endPoint y: 59, distance: 140.5
click at [104, 59] on div "​ National Insurance Proof - Istvan Kuczek Document Name: National Insurance Pr…" at bounding box center [264, 238] width 528 height 477
click at [326, 308] on link "Download Document" at bounding box center [328, 304] width 66 height 13
drag, startPoint x: 382, startPoint y: 21, endPoint x: 375, endPoint y: 28, distance: 9.3
click at [382, 21] on icon at bounding box center [381, 22] width 5 height 5
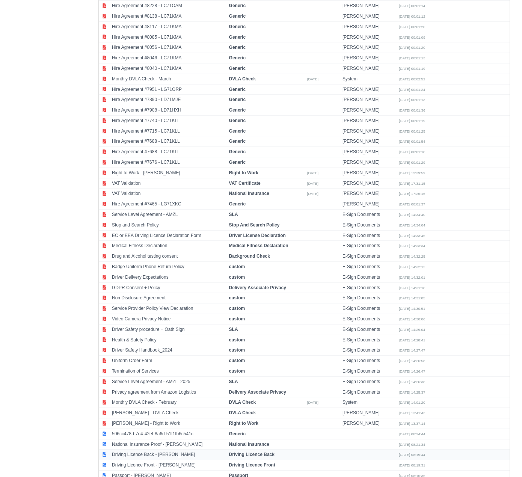
click at [148, 450] on td "Driving Licence Back - Istvan Kuczek" at bounding box center [168, 455] width 117 height 11
select select "driving-licence-back"
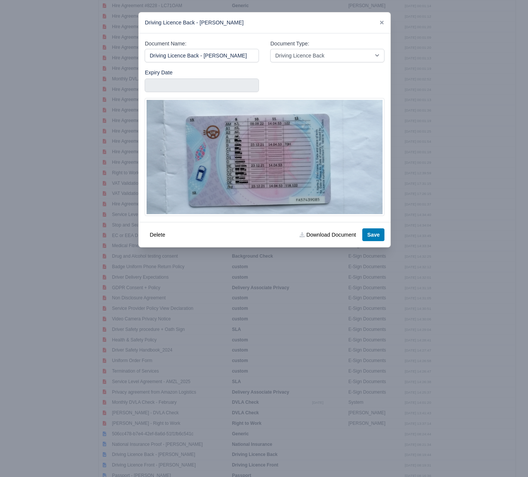
drag, startPoint x: 237, startPoint y: 51, endPoint x: 57, endPoint y: 57, distance: 179.7
click at [57, 57] on div "​ Driving Licence Back - Istvan Kuczek Document Name: Driving Licence Back - Is…" at bounding box center [264, 238] width 528 height 477
click at [341, 234] on link "Download Document" at bounding box center [328, 234] width 66 height 13
click at [380, 24] on icon at bounding box center [381, 22] width 5 height 5
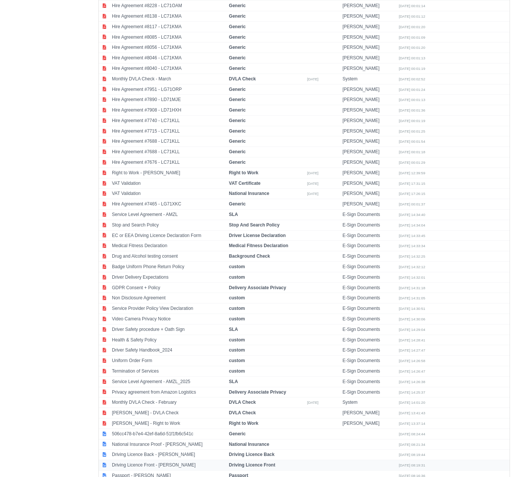
click at [162, 460] on td "Driving Licence Front - Istvan Kuczek" at bounding box center [168, 465] width 117 height 11
select select "driving-licence-front"
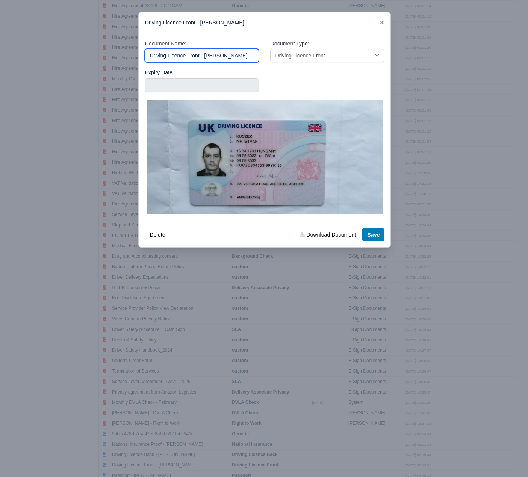
drag, startPoint x: 242, startPoint y: 56, endPoint x: 104, endPoint y: 57, distance: 137.5
click at [104, 57] on div "​ Driving Licence Front - Istvan Kuczek Document Name: Driving Licence Front - …" at bounding box center [264, 238] width 528 height 477
click at [323, 231] on link "Download Document" at bounding box center [328, 234] width 66 height 13
click at [383, 24] on icon at bounding box center [382, 23] width 4 height 4
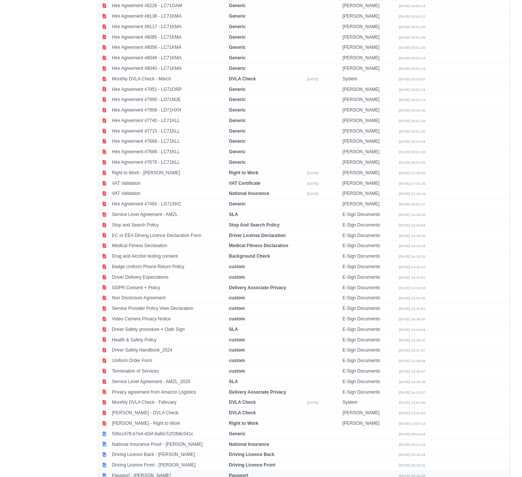
click at [177, 470] on td "Passport - Istvan Kuczek" at bounding box center [168, 475] width 117 height 10
select select "passport"
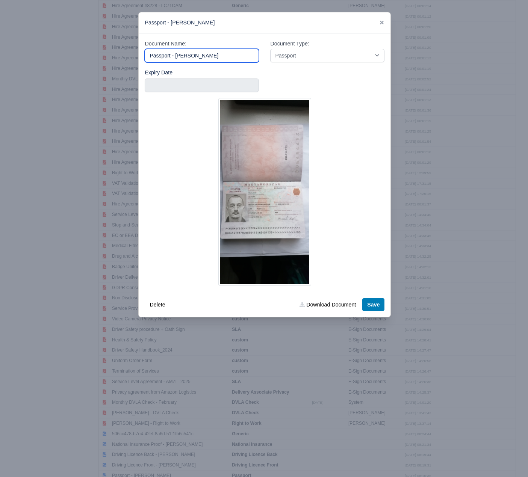
drag, startPoint x: 222, startPoint y: 57, endPoint x: 106, endPoint y: 57, distance: 116.8
click at [106, 57] on div "​ Passport - Istvan Kuczek Document Name: Passport - Istvan Kuczek Document Typ…" at bounding box center [264, 238] width 528 height 477
click at [331, 306] on link "Download Document" at bounding box center [328, 304] width 66 height 13
click at [381, 22] on icon at bounding box center [381, 22] width 5 height 5
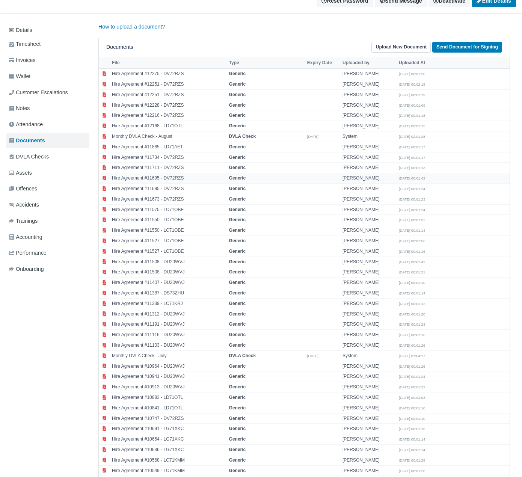
scroll to position [0, 0]
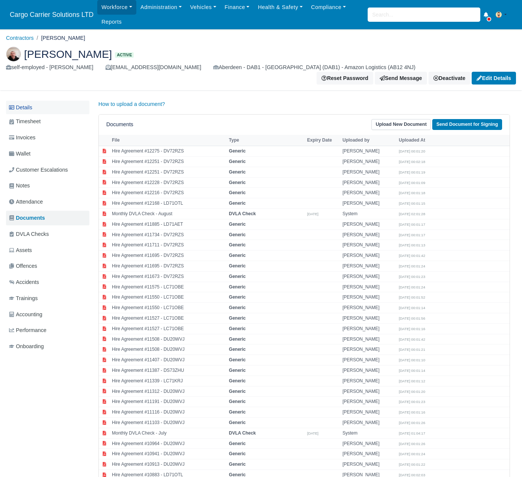
click at [43, 101] on link "Details" at bounding box center [47, 108] width 83 height 14
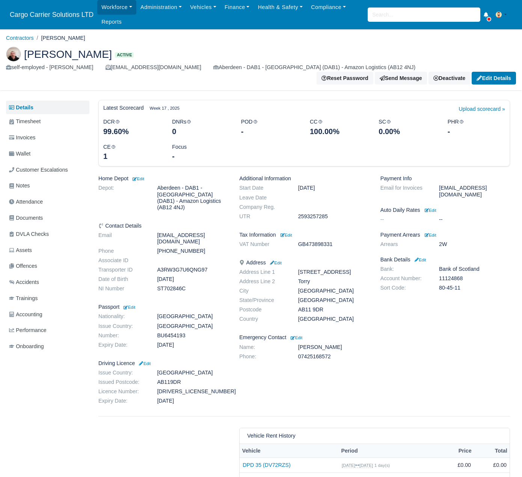
click at [174, 388] on dd "[DRIVERS_LICENSE_NUMBER]" at bounding box center [192, 391] width 82 height 6
copy dd "[DRIVERS_LICENSE_NUMBER]"
drag, startPoint x: 184, startPoint y: 357, endPoint x: 139, endPoint y: 357, distance: 45.1
click at [139, 370] on dl "Issue Country: [GEOGRAPHIC_DATA] Issued Postcode: AB119DR Licence Number: [DRIV…" at bounding box center [163, 389] width 141 height 38
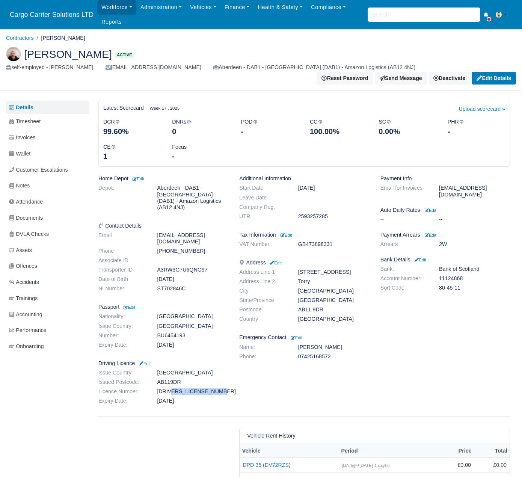
copy dl "AB119DR"
click at [167, 286] on dd "ST702846C" at bounding box center [192, 289] width 82 height 6
click at [166, 286] on dd "ST702846C" at bounding box center [192, 289] width 82 height 6
copy dd "ST702846C"
click at [324, 213] on dd "2593257285" at bounding box center [334, 216] width 82 height 6
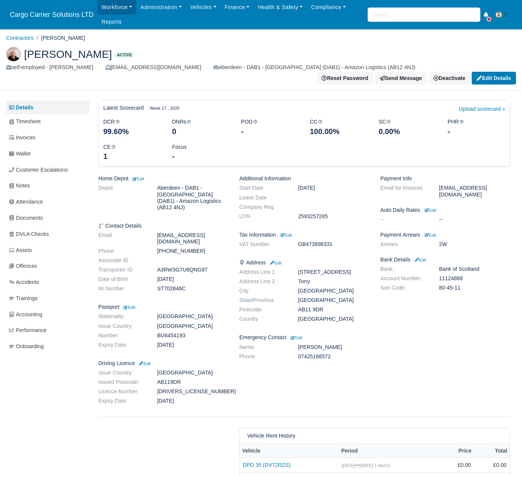
click at [324, 213] on dd "2593257285" at bounding box center [334, 216] width 82 height 6
copy dd "2593257285"
click at [316, 241] on dl "VAT Number GB473898331" at bounding box center [304, 245] width 141 height 9
drag, startPoint x: 334, startPoint y: 233, endPoint x: 306, endPoint y: 234, distance: 27.4
click at [306, 241] on dd "GB473898331" at bounding box center [334, 244] width 82 height 6
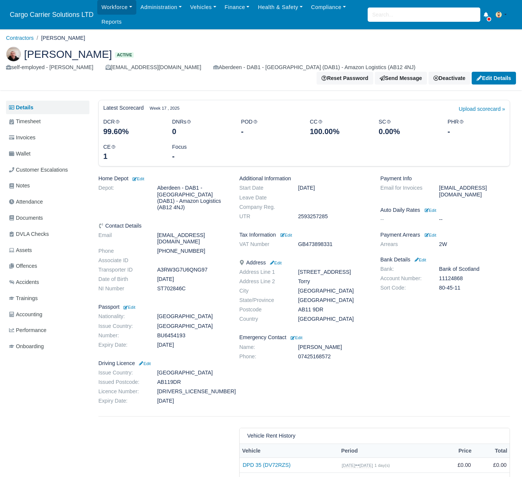
copy dd "473898331"
click at [453, 266] on dl "Bank: Bank of Scotland Account Number: 11124868 Sort Code: 80-45-11" at bounding box center [445, 280] width 141 height 28
copy dd "11124868"
click at [445, 285] on dd "80-45-11" at bounding box center [475, 288] width 82 height 6
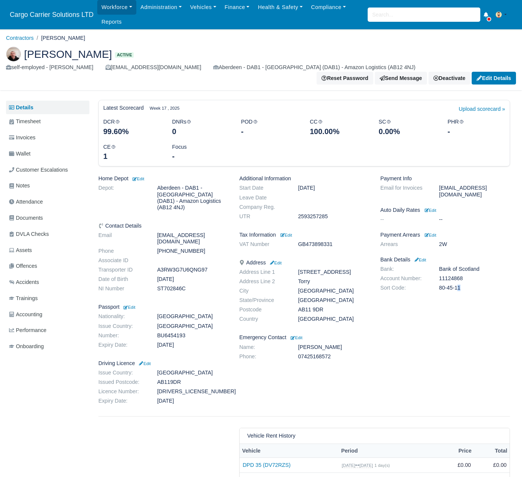
click at [445, 285] on dd "80-45-11" at bounding box center [475, 288] width 82 height 6
copy div "80-45-11"
drag, startPoint x: 333, startPoint y: 336, endPoint x: 296, endPoint y: 333, distance: 36.9
click at [296, 344] on dd "[PERSON_NAME]" at bounding box center [334, 347] width 82 height 6
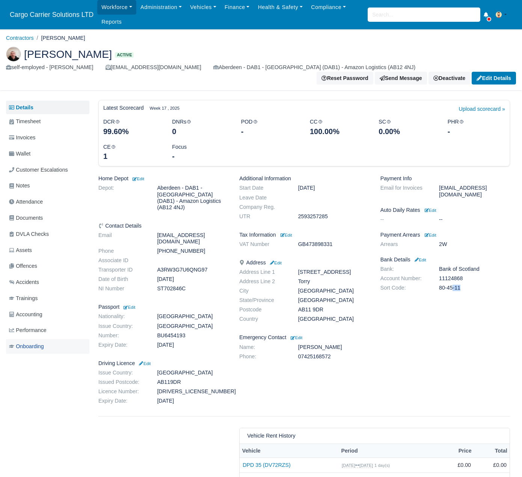
copy dd "[PERSON_NAME]"
drag, startPoint x: 334, startPoint y: 342, endPoint x: 287, endPoint y: 348, distance: 47.3
click at [287, 348] on dl "Name: Janos Vasvari Phone: 07425168572" at bounding box center [304, 353] width 141 height 19
copy dl "07425168572"
drag, startPoint x: 311, startPoint y: 260, endPoint x: 334, endPoint y: 260, distance: 22.5
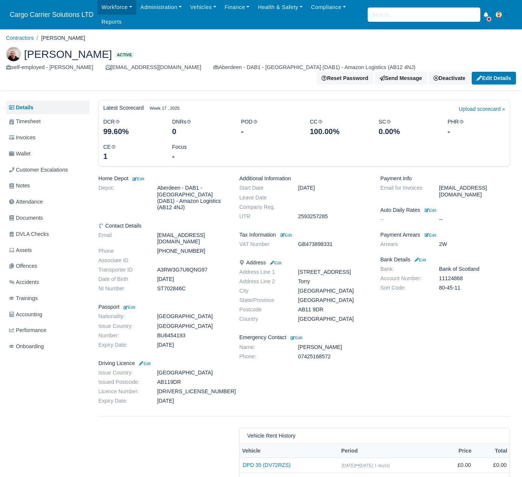
click at [311, 269] on dd "30C Victoria road" at bounding box center [334, 272] width 82 height 6
drag, startPoint x: 340, startPoint y: 257, endPoint x: 276, endPoint y: 259, distance: 64.3
click at [276, 269] on dl "Address Line 1 30C Victoria road Address Line 2 Torry City Aberdeen State/Provi…" at bounding box center [304, 297] width 141 height 56
copy dl "30C Victoria road"
click at [308, 278] on dd "Torry" at bounding box center [334, 281] width 82 height 6
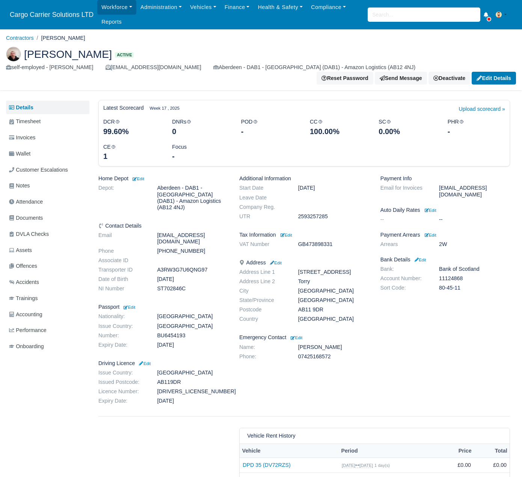
click at [308, 278] on dd "Torry" at bounding box center [334, 281] width 82 height 6
drag, startPoint x: 335, startPoint y: 287, endPoint x: 295, endPoint y: 289, distance: 40.3
click at [295, 297] on dd "Aberdeen City" at bounding box center [334, 300] width 82 height 6
drag, startPoint x: 323, startPoint y: 298, endPoint x: 298, endPoint y: 301, distance: 24.9
click at [298, 307] on dd "AB11 9DR" at bounding box center [334, 310] width 82 height 6
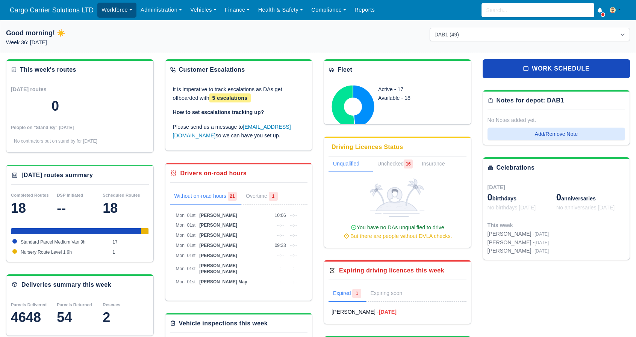
click at [118, 8] on link "Workforce" at bounding box center [116, 10] width 39 height 15
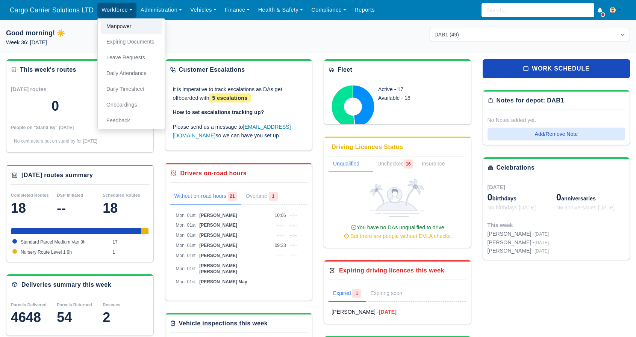
click at [117, 28] on link "Manpower" at bounding box center [131, 27] width 61 height 16
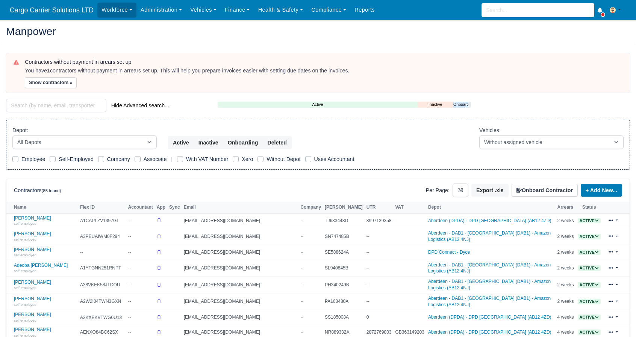
select select "25"
click at [206, 12] on link "Vehicles" at bounding box center [203, 10] width 35 height 15
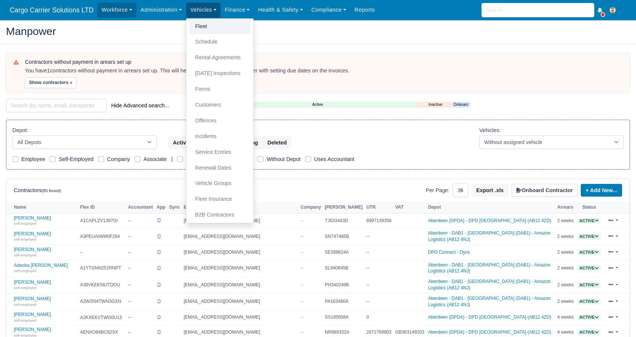
click at [210, 24] on link "Fleet" at bounding box center [219, 27] width 61 height 16
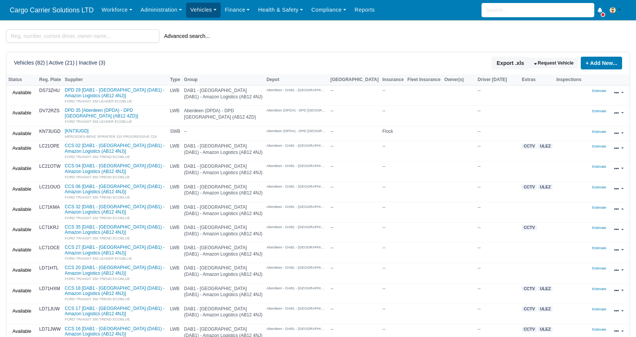
click at [213, 10] on link "Vehicles" at bounding box center [203, 10] width 35 height 15
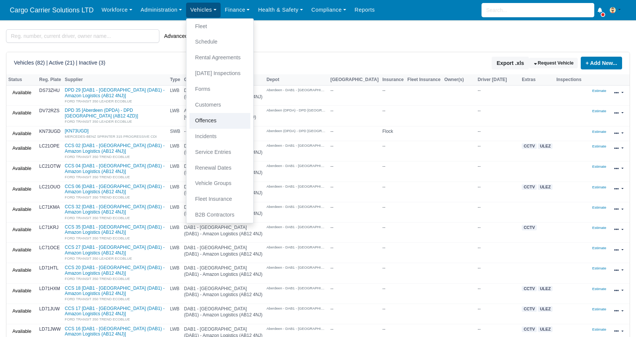
click at [213, 124] on link "Offences" at bounding box center [219, 121] width 61 height 16
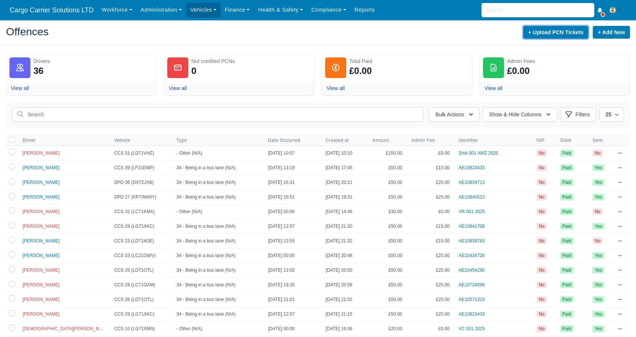
click at [547, 32] on button "+ Upload PCN Tickets" at bounding box center [555, 32] width 65 height 13
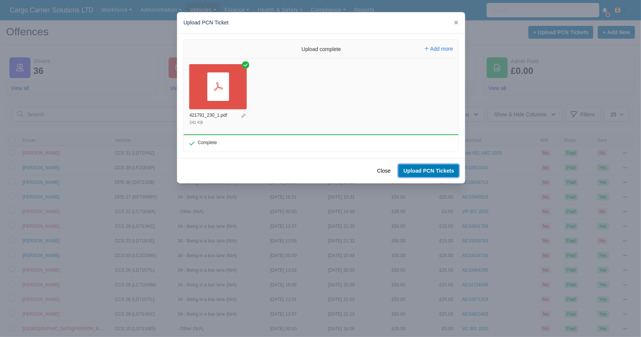
click at [445, 170] on button "Upload PCN Tickets" at bounding box center [429, 171] width 60 height 13
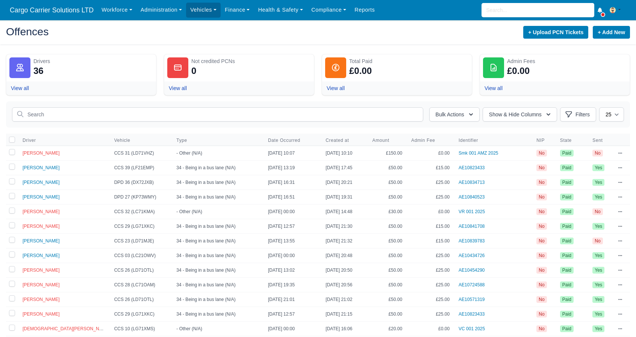
click at [619, 153] on icon at bounding box center [620, 153] width 5 height 5
click at [570, 169] on link "View" at bounding box center [580, 167] width 84 height 14
click at [39, 154] on span "[PERSON_NAME]" at bounding box center [41, 153] width 37 height 5
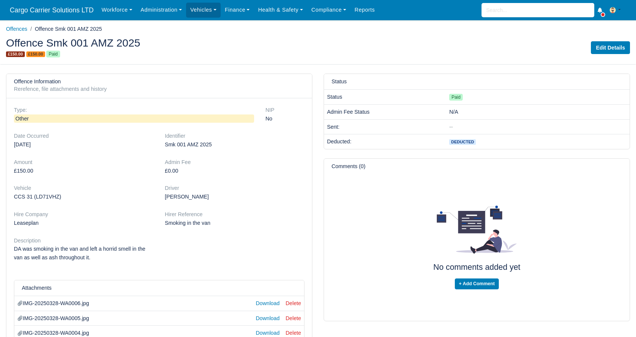
click at [29, 79] on h6 "Offence Information" at bounding box center [60, 82] width 93 height 6
click at [40, 53] on span "£150.00" at bounding box center [35, 54] width 19 height 6
click at [20, 52] on span "£150.00" at bounding box center [15, 54] width 19 height 6
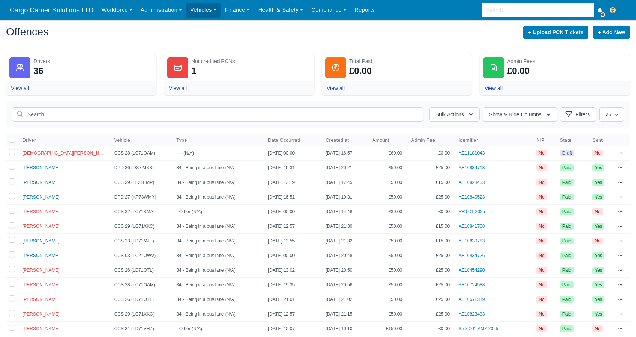
click at [55, 153] on span "[DEMOGRAPHIC_DATA][PERSON_NAME]" at bounding box center [67, 153] width 88 height 5
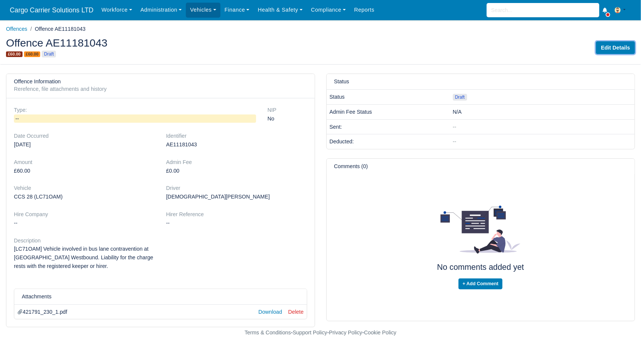
click at [606, 46] on link "Edit Details" at bounding box center [615, 47] width 39 height 13
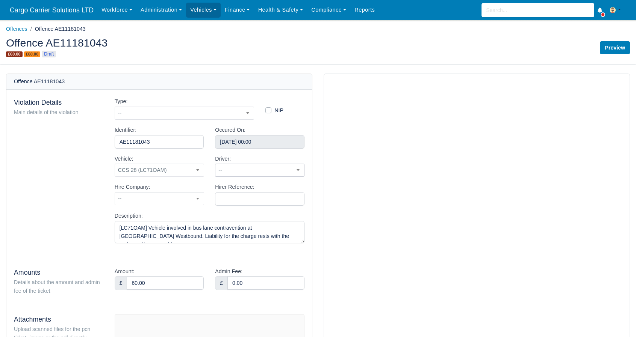
scroll to position [62, 0]
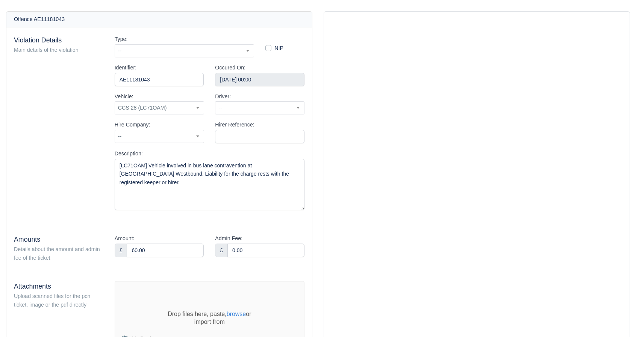
drag, startPoint x: 300, startPoint y: 174, endPoint x: 296, endPoint y: 204, distance: 30.0
click at [296, 204] on textarea "[LC71OAM] Vehicle involved in bus lane contravention at [GEOGRAPHIC_DATA] Westb…" at bounding box center [210, 184] width 190 height 51
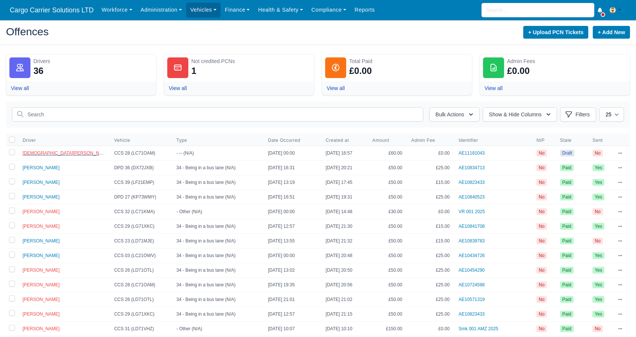
click at [30, 152] on span "[DEMOGRAPHIC_DATA][PERSON_NAME]" at bounding box center [67, 153] width 88 height 5
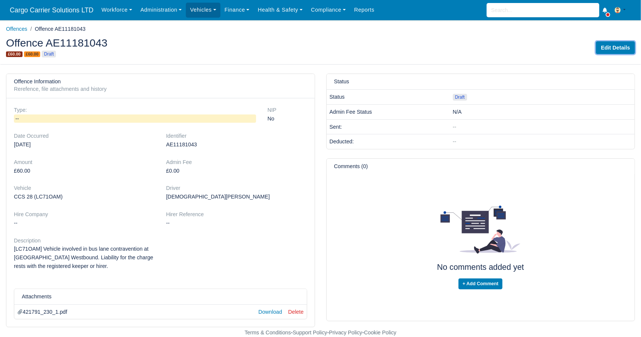
click at [616, 46] on link "Edit Details" at bounding box center [615, 47] width 39 height 13
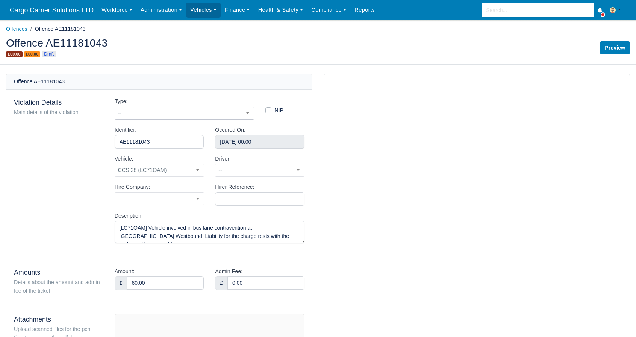
click at [152, 114] on span "--" at bounding box center [184, 113] width 139 height 9
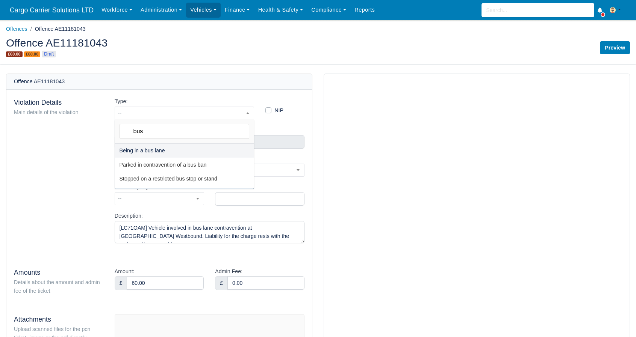
type input "bus"
select select "27"
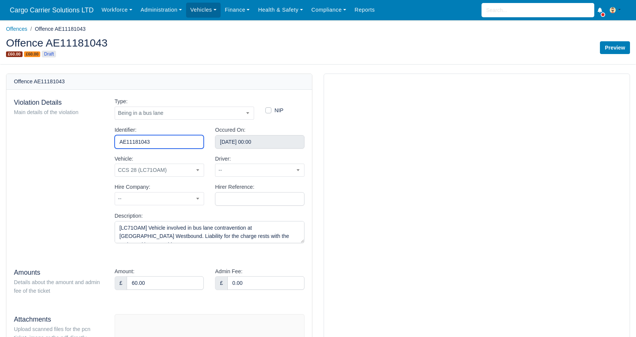
click at [155, 140] on input "AE11181043" at bounding box center [159, 142] width 89 height 14
click at [156, 140] on input "AE11181043" at bounding box center [159, 142] width 89 height 14
type input "AE11181003"
click at [255, 138] on input "January 22, 2025 00:00" at bounding box center [259, 142] width 89 height 14
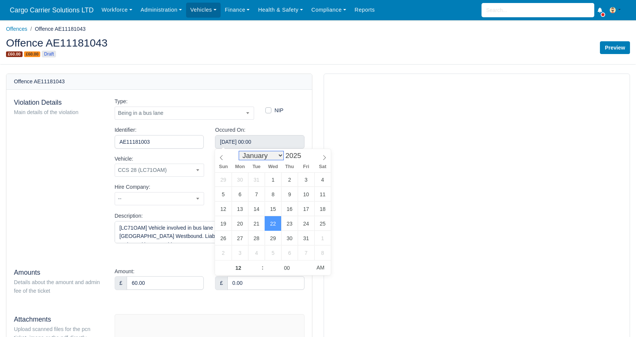
click at [279, 158] on select "January February March April May June July August September October November De…" at bounding box center [261, 155] width 44 height 9
select select "7"
click at [241, 151] on select "January February March April May June July August September October November De…" at bounding box center [261, 155] width 44 height 9
type input "August 8, 2025 00:00"
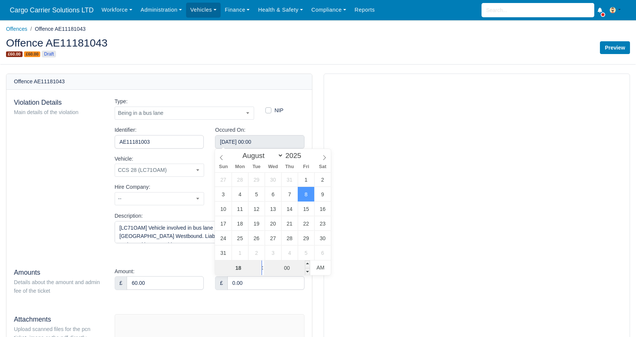
type input "18"
type input "August 8, 2025 06:00"
type input "06"
click at [285, 269] on input "00" at bounding box center [287, 268] width 46 height 15
type input "10"
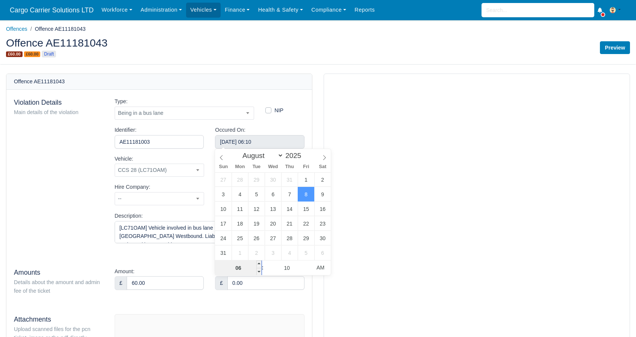
click at [246, 267] on input "06" at bounding box center [238, 268] width 46 height 15
type input "August 8, 2025 18:10"
click at [318, 266] on span "PM" at bounding box center [320, 267] width 21 height 15
click at [304, 122] on div "NIP" at bounding box center [285, 111] width 50 height 29
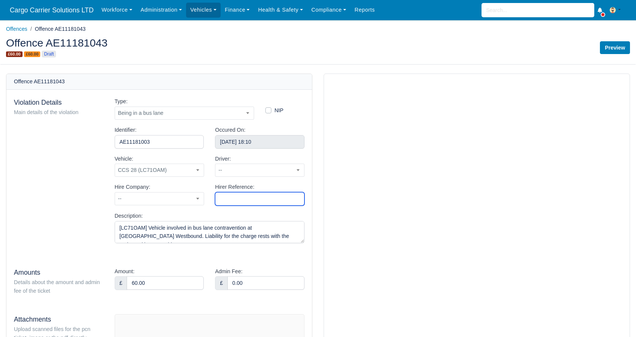
click at [245, 201] on input "Hirer Reference:" at bounding box center [259, 199] width 89 height 14
click at [186, 201] on span "--" at bounding box center [159, 198] width 89 height 9
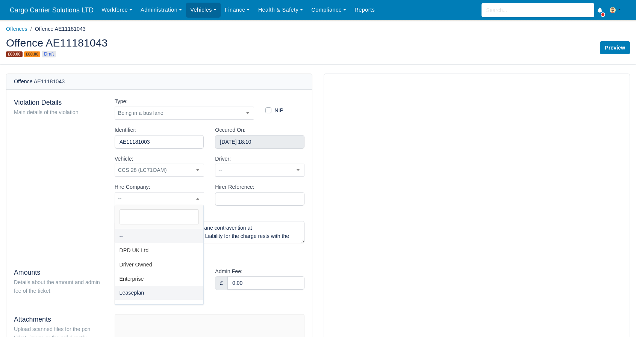
select select "3"
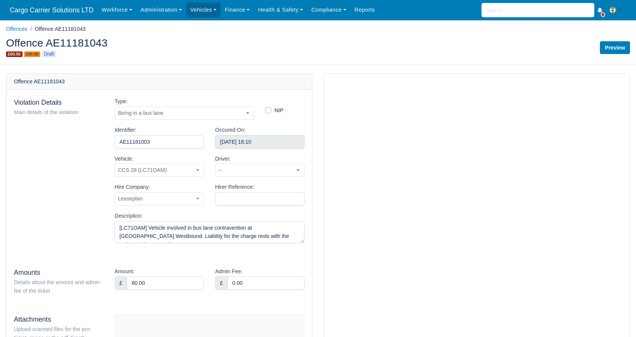
click at [276, 162] on div "Driver: -- Alexander Beston Dmytro Yukhnenko (inactive) Hennie Waldeck (inactiv…" at bounding box center [259, 166] width 89 height 23
click at [273, 172] on span "--" at bounding box center [259, 170] width 89 height 9
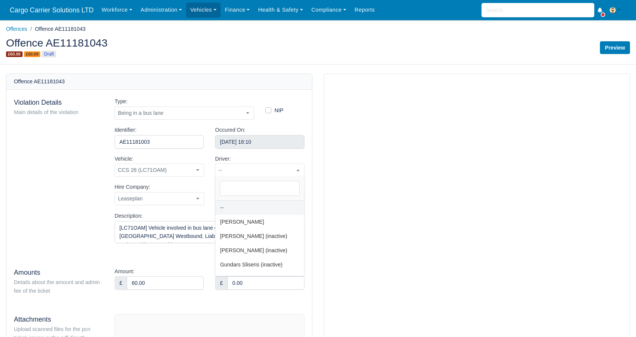
click at [276, 160] on div "Driver: -- Alexander Beston Dmytro Yukhnenko (inactive) Hennie Waldeck (inactiv…" at bounding box center [259, 166] width 89 height 23
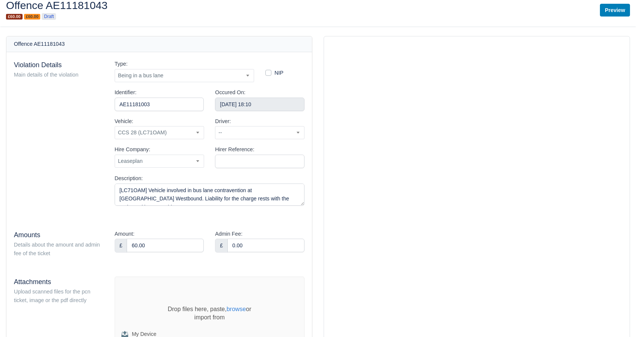
scroll to position [62, 0]
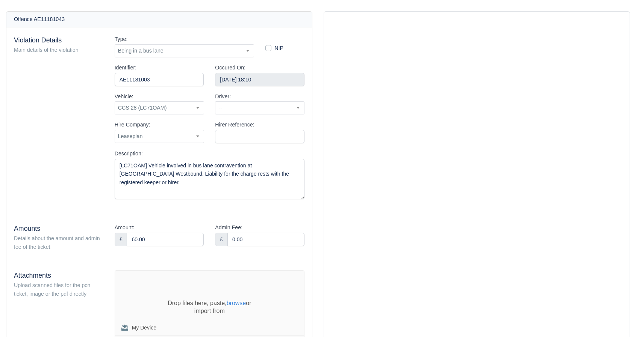
drag, startPoint x: 301, startPoint y: 178, endPoint x: 306, endPoint y: 197, distance: 20.0
click at [306, 197] on div "Type: -- --- RESERVED FOR DVLA USE --- --- RESERVED FOR LITTERING FROM MOTOR VE…" at bounding box center [209, 120] width 201 height 171
click at [235, 109] on span "--" at bounding box center [259, 107] width 89 height 9
type input "vl"
select select "109"
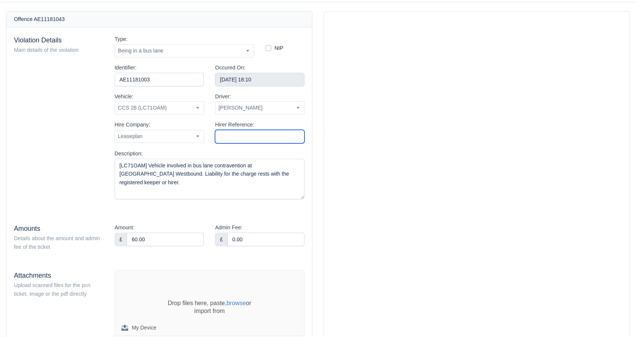
click at [226, 131] on input "Hirer Reference:" at bounding box center [259, 137] width 89 height 14
paste input "LP Ref. 421791/230"
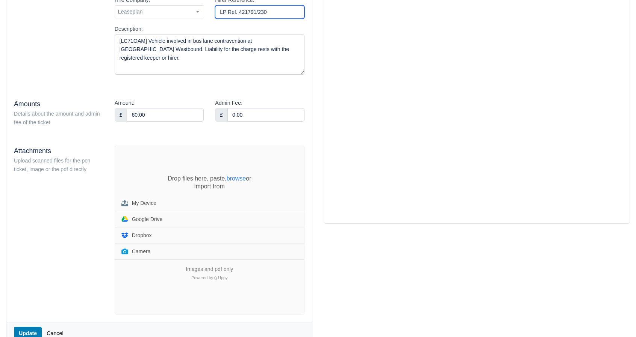
scroll to position [188, 0]
type input "LP Ref. 421791/230"
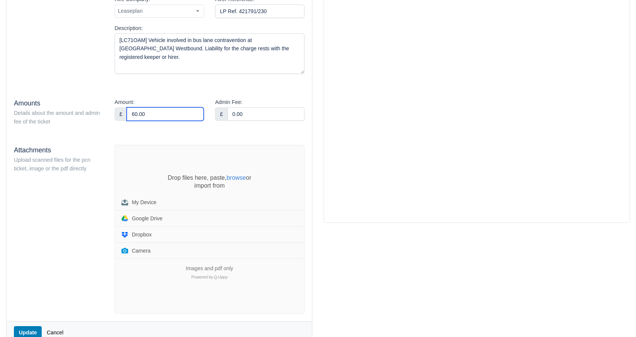
click at [131, 113] on input "60.00" at bounding box center [165, 114] width 77 height 14
click at [135, 115] on input "60.00" at bounding box center [165, 114] width 77 height 14
type input "50.00"
click at [252, 112] on input "0.00" at bounding box center [265, 114] width 77 height 14
drag, startPoint x: 248, startPoint y: 112, endPoint x: 191, endPoint y: 116, distance: 57.3
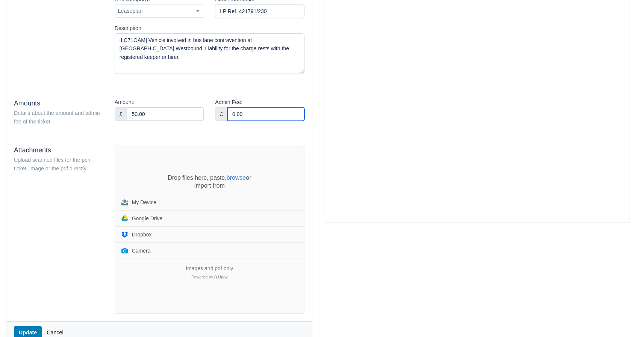
click at [191, 116] on div "Amount: £ 50.00 Admin Fee: £ 0.00" at bounding box center [209, 112] width 201 height 29
type input "25.00"
click at [277, 93] on div "Violation Details Main details of the violation Type: -- --- RESERVED FOR DVLA …" at bounding box center [158, 112] width 305 height 420
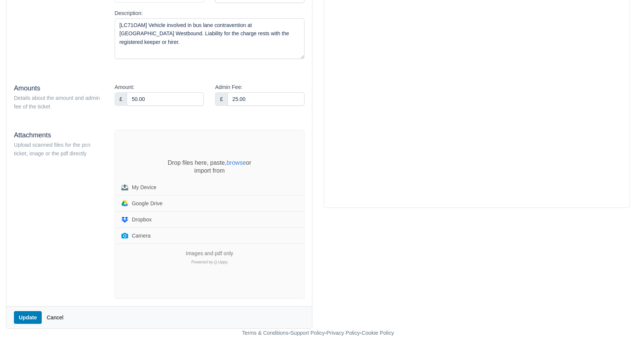
scroll to position [203, 0]
click at [27, 317] on button "Update" at bounding box center [28, 317] width 28 height 13
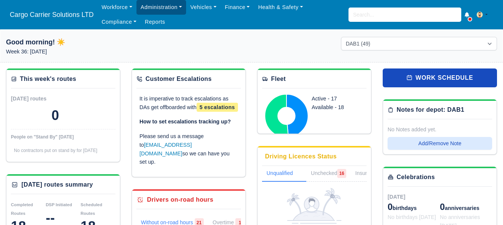
click at [154, 5] on link "Administration" at bounding box center [161, 7] width 50 height 15
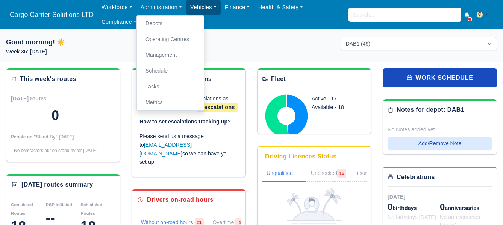
click at [213, 5] on link "Vehicles" at bounding box center [203, 7] width 35 height 15
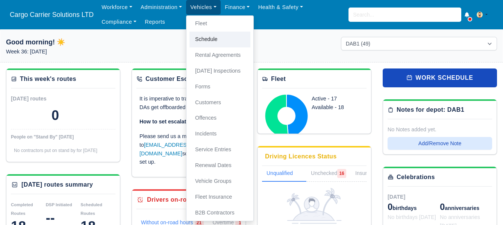
click at [213, 32] on link "Schedule" at bounding box center [219, 40] width 61 height 16
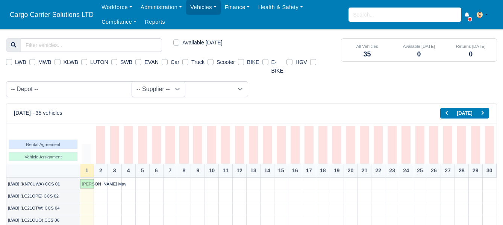
click at [62, 110] on h6 "September 2025 - 35 vehicles" at bounding box center [38, 113] width 48 height 6
click at [467, 111] on button "Today" at bounding box center [464, 113] width 24 height 11
click at [444, 111] on button "Basic example" at bounding box center [446, 113] width 13 height 11
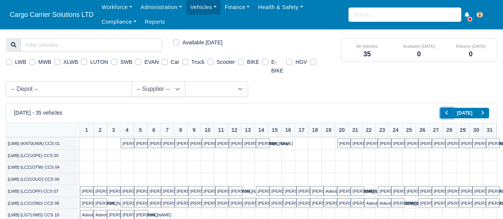
click at [448, 115] on icon "Basic example" at bounding box center [446, 112] width 5 height 5
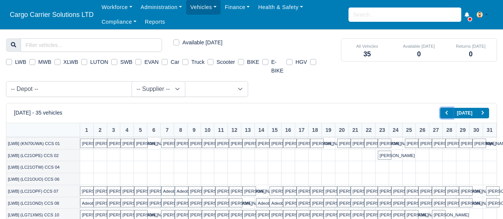
click at [448, 115] on icon "Basic example" at bounding box center [446, 112] width 5 height 5
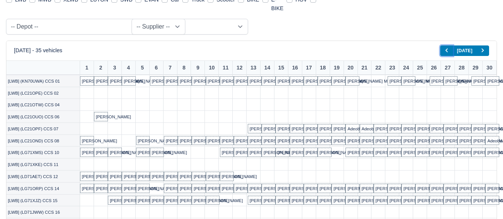
scroll to position [63, 0]
click at [482, 48] on icon "Basic example" at bounding box center [482, 50] width 5 height 5
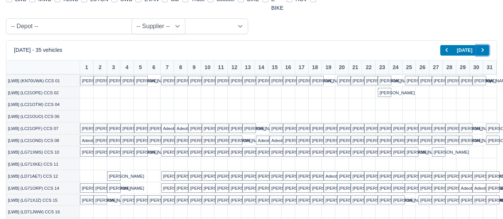
click at [482, 48] on icon "Basic example" at bounding box center [482, 50] width 5 height 5
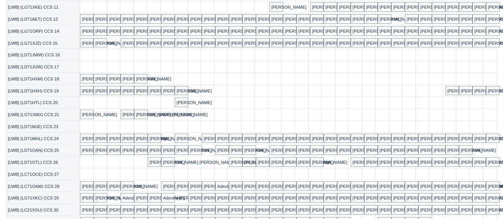
scroll to position [251, 0]
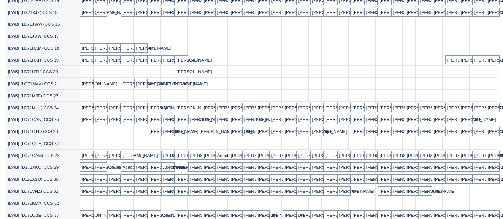
click at [182, 153] on link at bounding box center [180, 156] width 13 height 12
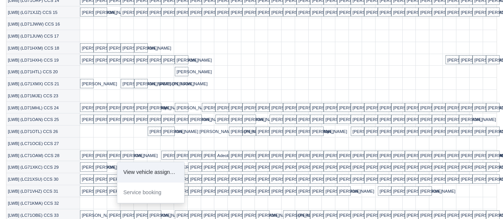
click at [169, 170] on link "View vehicle assignment" at bounding box center [150, 172] width 67 height 20
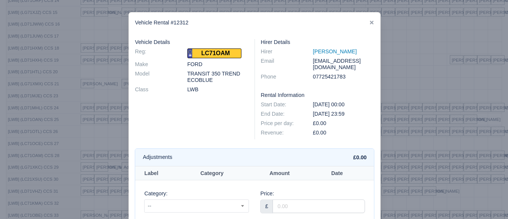
click at [369, 26] on link at bounding box center [371, 23] width 5 height 6
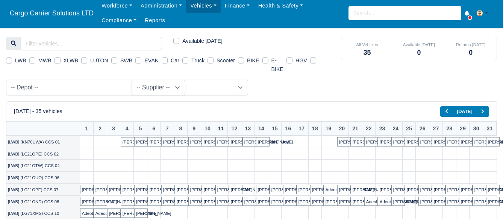
scroll to position [0, 0]
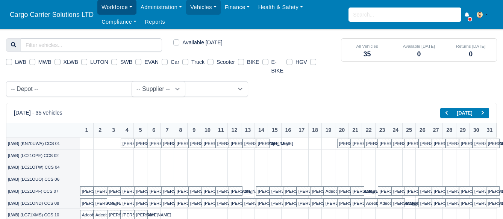
click at [117, 7] on link "Workforce" at bounding box center [116, 7] width 39 height 15
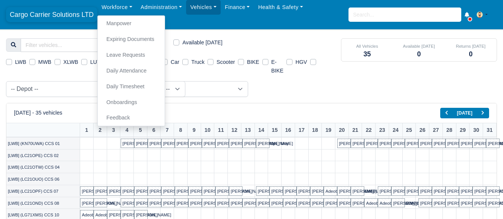
click at [71, 12] on span "Cargo Carrier Solutions LTD" at bounding box center [51, 14] width 91 height 15
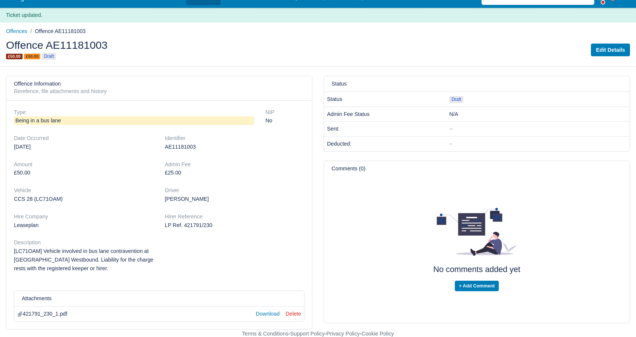
scroll to position [13, 0]
click at [457, 98] on span "Draft" at bounding box center [456, 99] width 14 height 7
click at [12, 31] on link "Offences" at bounding box center [16, 31] width 21 height 6
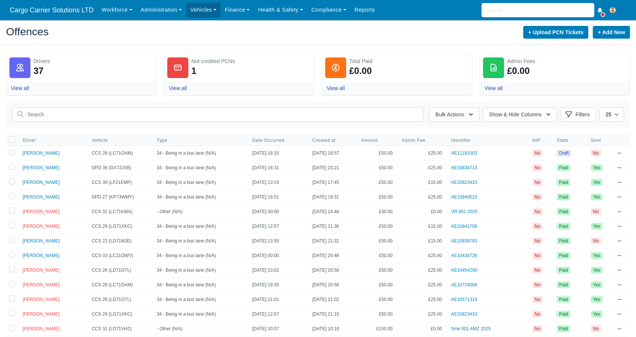
click at [620, 154] on icon at bounding box center [619, 153] width 5 height 5
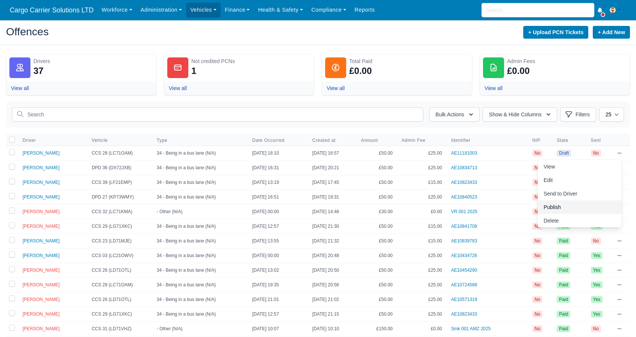
click at [554, 207] on link "Publish" at bounding box center [579, 208] width 84 height 14
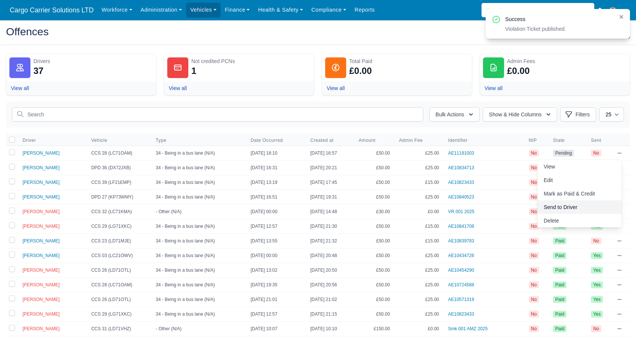
click at [588, 211] on link "Send to Driver" at bounding box center [579, 208] width 84 height 14
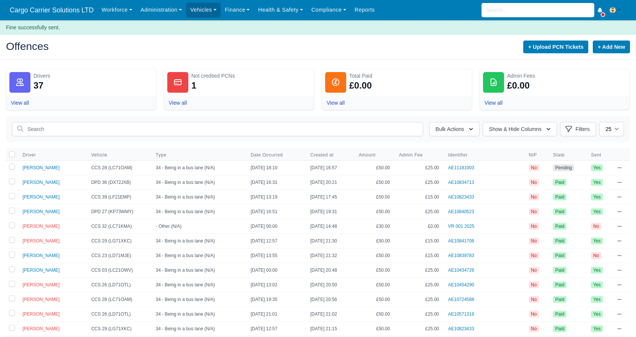
click at [617, 166] on icon at bounding box center [619, 168] width 5 height 5
click at [565, 206] on link "Mark as Paid & Credit" at bounding box center [579, 209] width 84 height 14
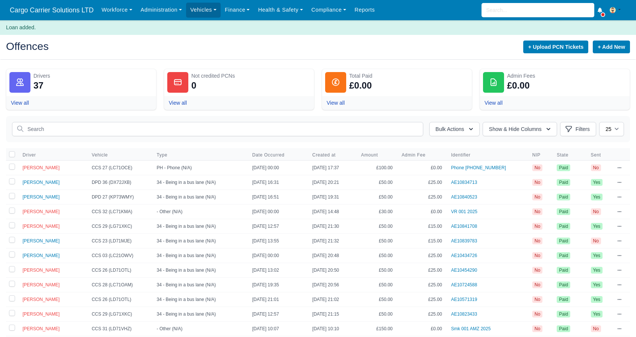
click at [58, 121] on div "Bulk Actions Transferred liability [PERSON_NAME] as Paid & Credit Send to the d…" at bounding box center [318, 129] width 624 height 26
drag, startPoint x: 24, startPoint y: 128, endPoint x: 39, endPoint y: 128, distance: 15.0
click at [25, 128] on input "text" at bounding box center [217, 129] width 411 height 14
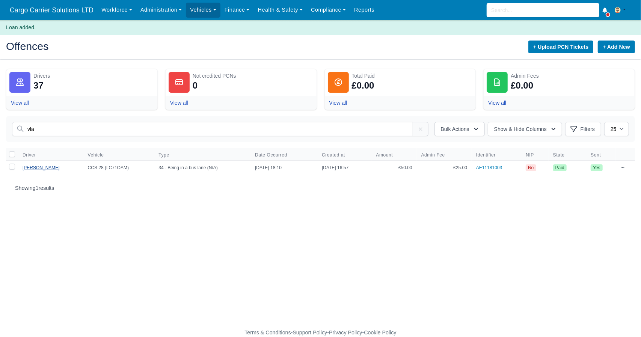
type input "vla"
click at [34, 169] on span "[PERSON_NAME]" at bounding box center [41, 167] width 37 height 5
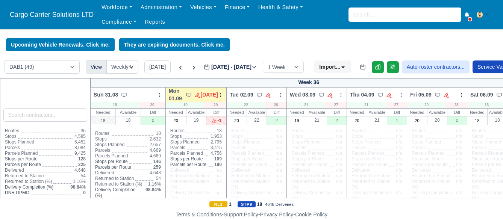
click at [228, 66] on label "[DATE] - [DATE] [DATE]" at bounding box center [230, 67] width 53 height 9
click at [228, 66] on input "[DATE]" at bounding box center [246, 71] width 85 height 16
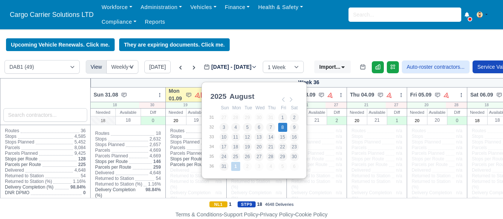
type input "[DATE]"
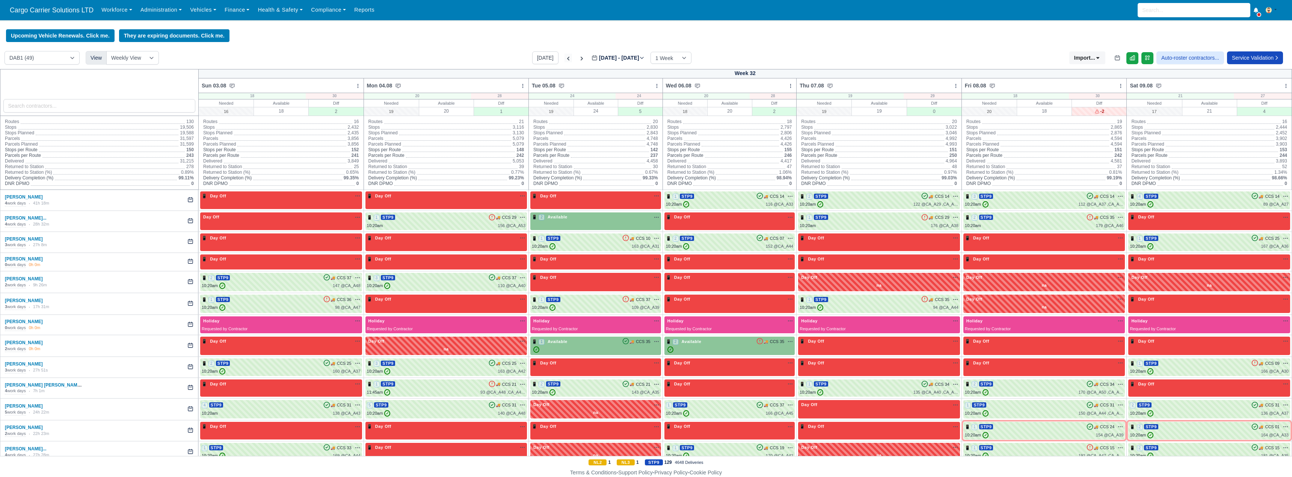
click at [502, 59] on icon at bounding box center [569, 59] width 8 height 8
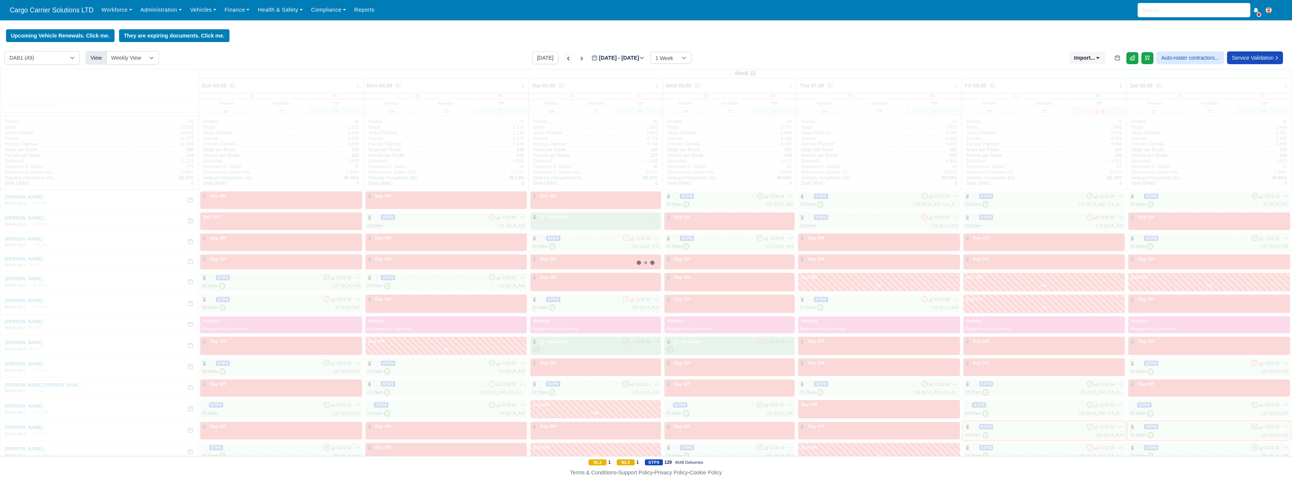
click at [502, 59] on icon at bounding box center [569, 59] width 8 height 8
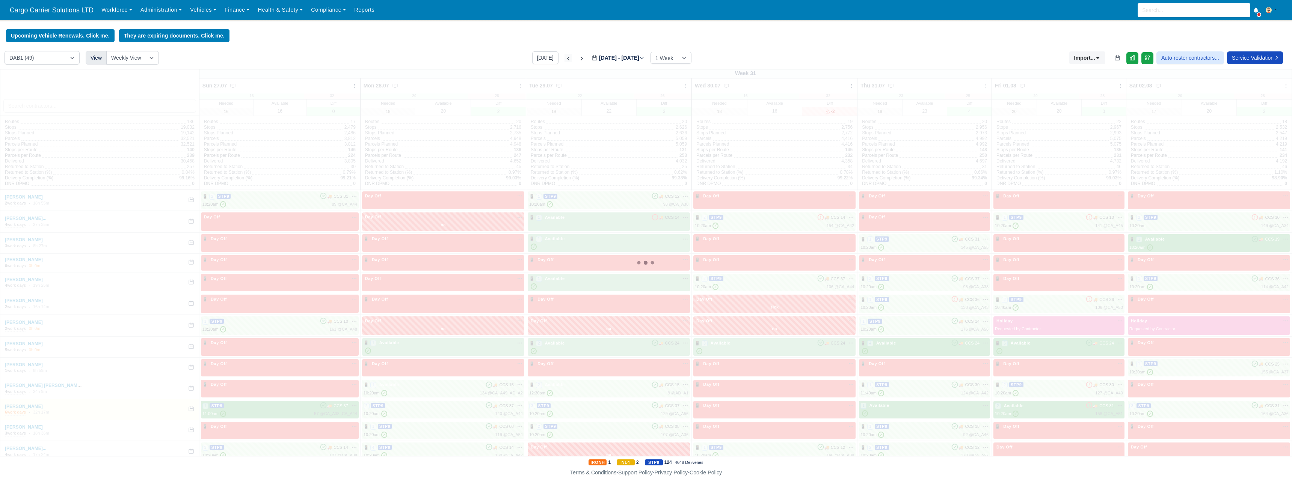
type input "[DATE]"
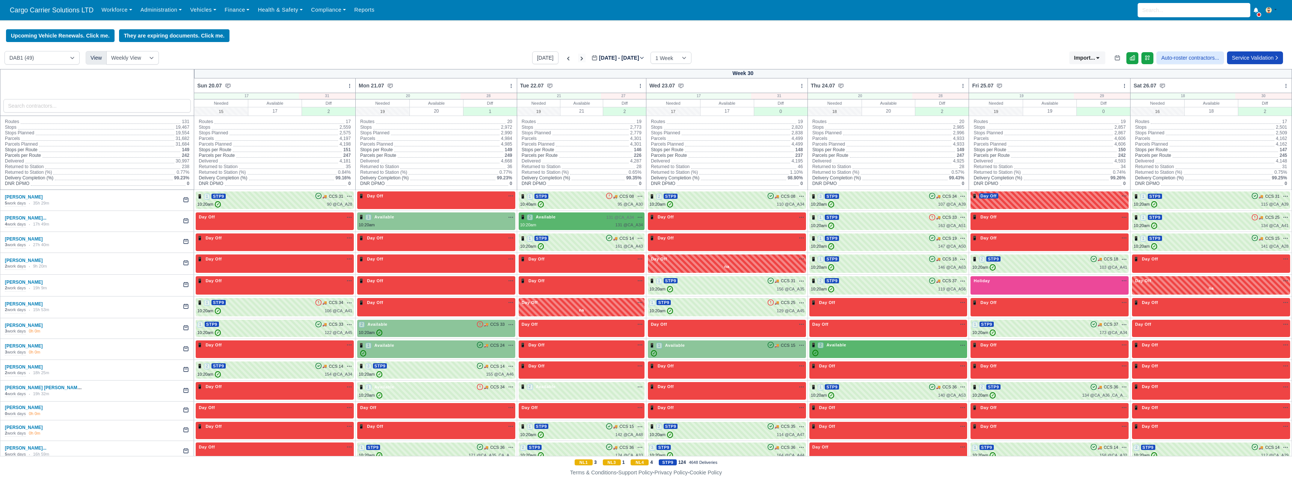
click at [502, 60] on icon at bounding box center [582, 59] width 2 height 4
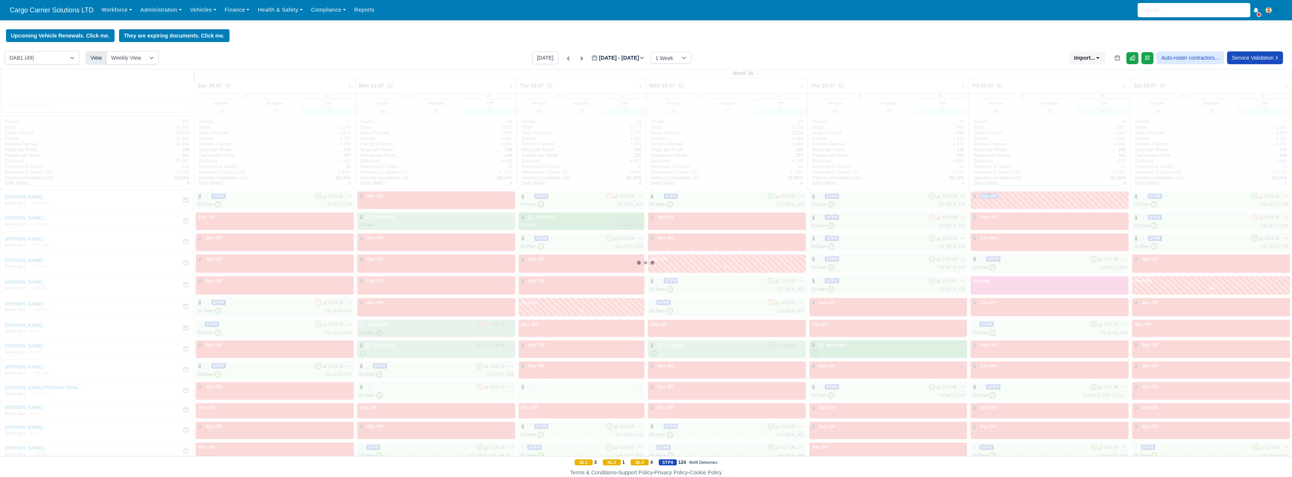
type input "[DATE]"
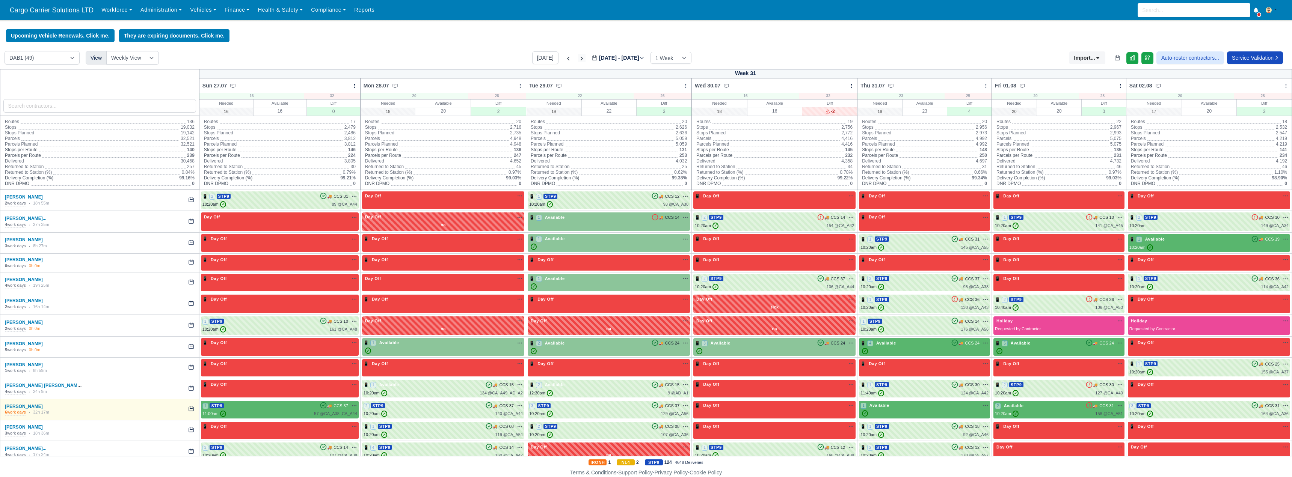
click at [502, 60] on icon at bounding box center [582, 59] width 8 height 8
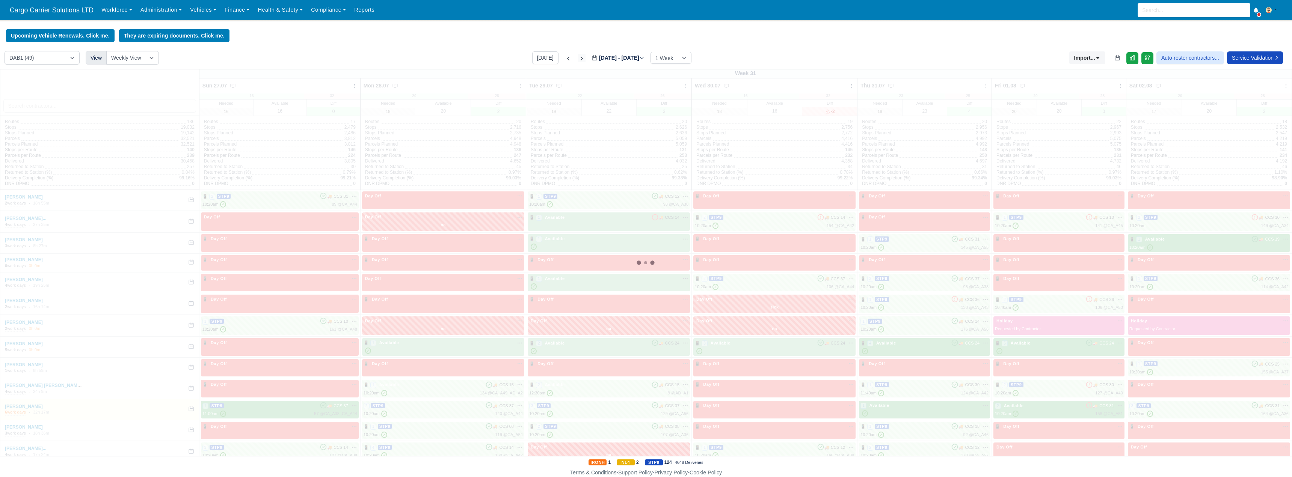
type input "[DATE]"
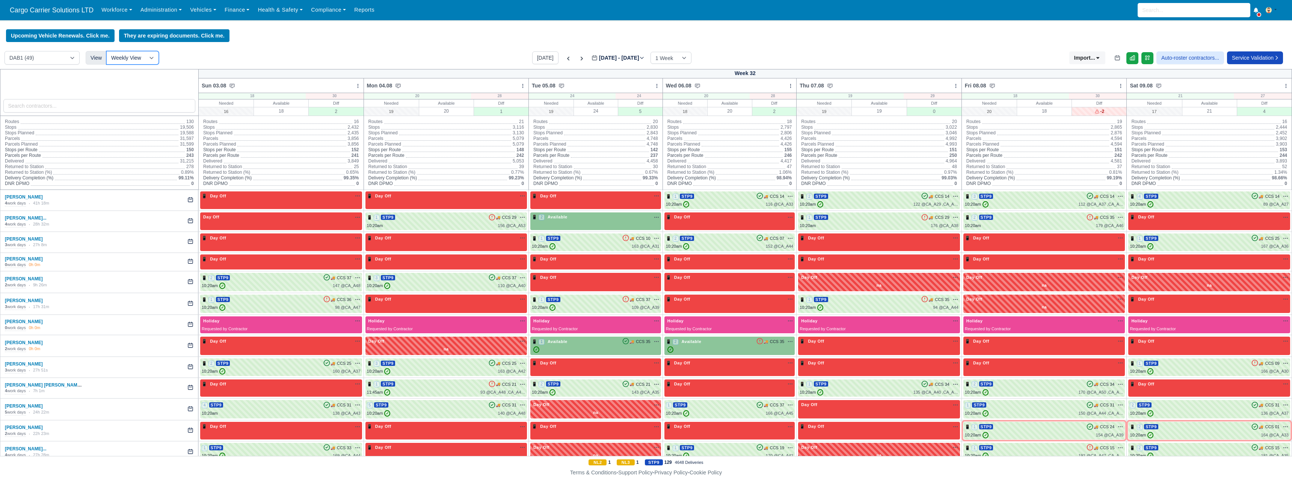
click at [150, 53] on select "Weekly View Wave times Daily Roster" at bounding box center [132, 58] width 53 height 14
select select "roster"
click at [106, 52] on select "Weekly View Wave times Daily Roster" at bounding box center [132, 58] width 53 height 14
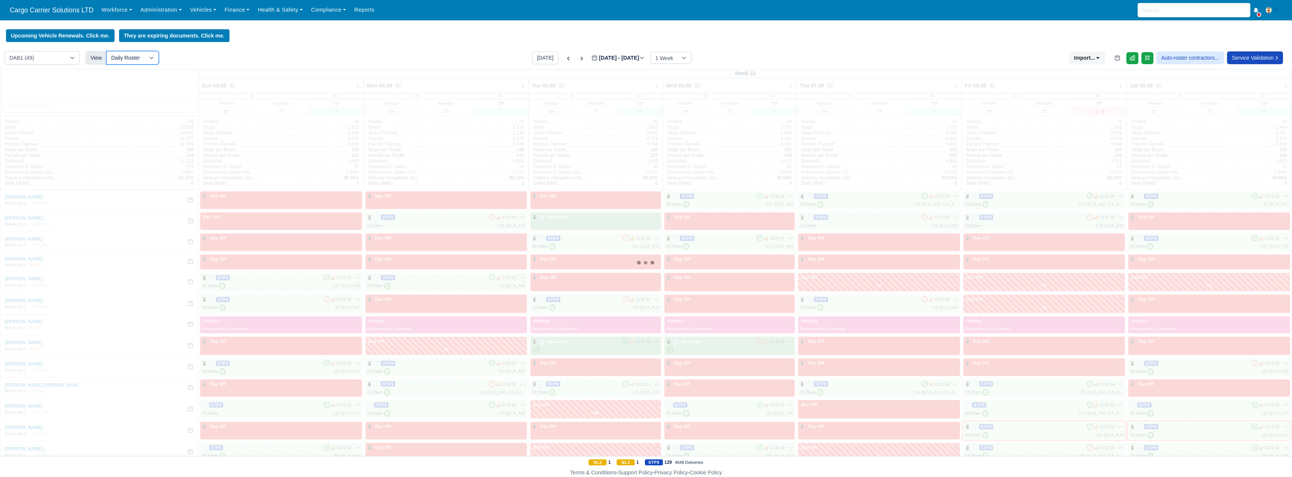
select select "1"
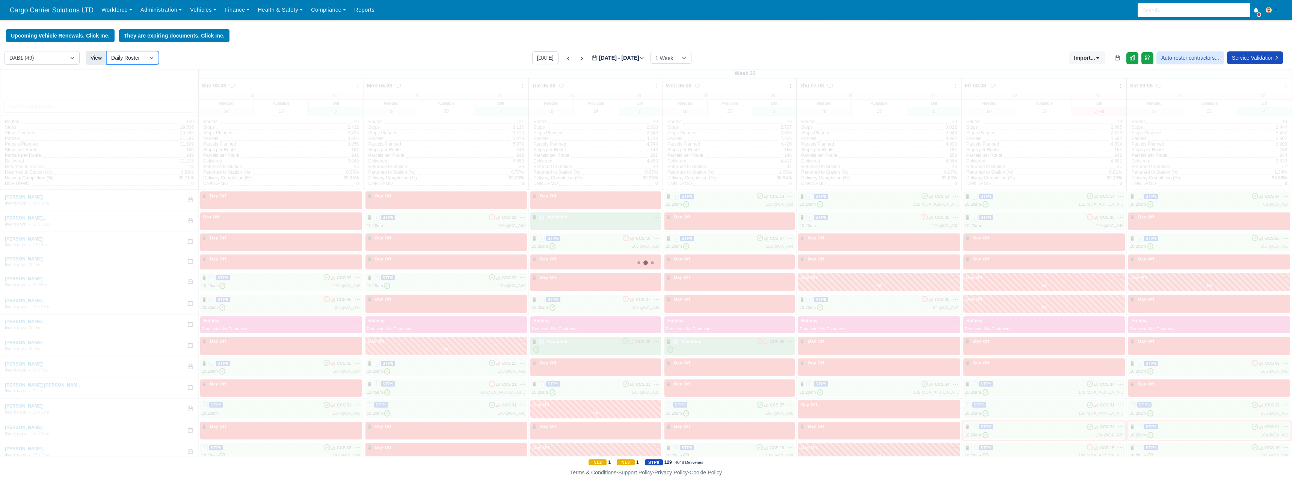
select select "1"
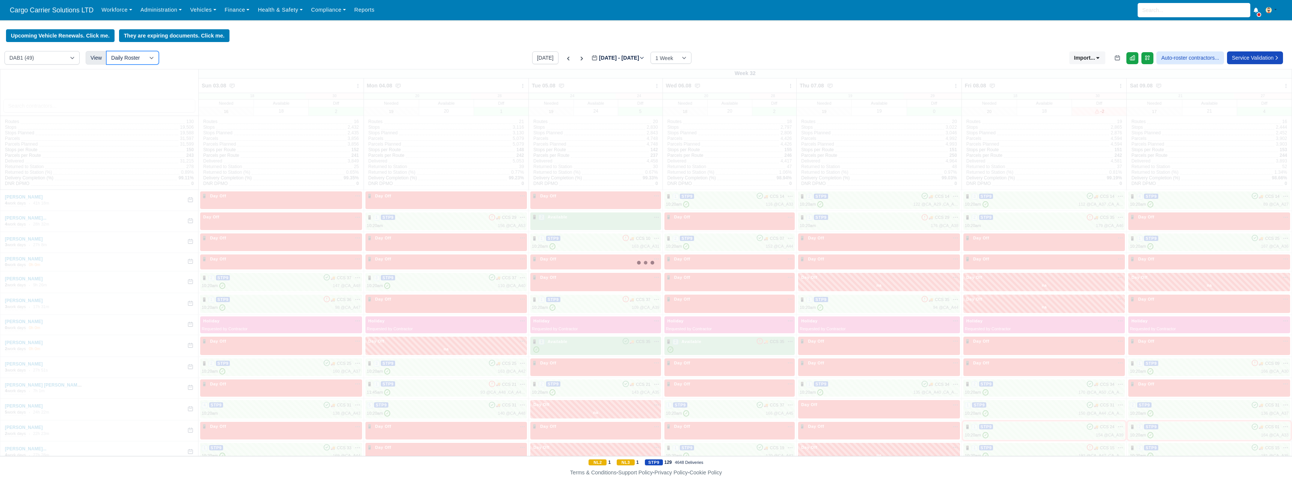
select select "1"
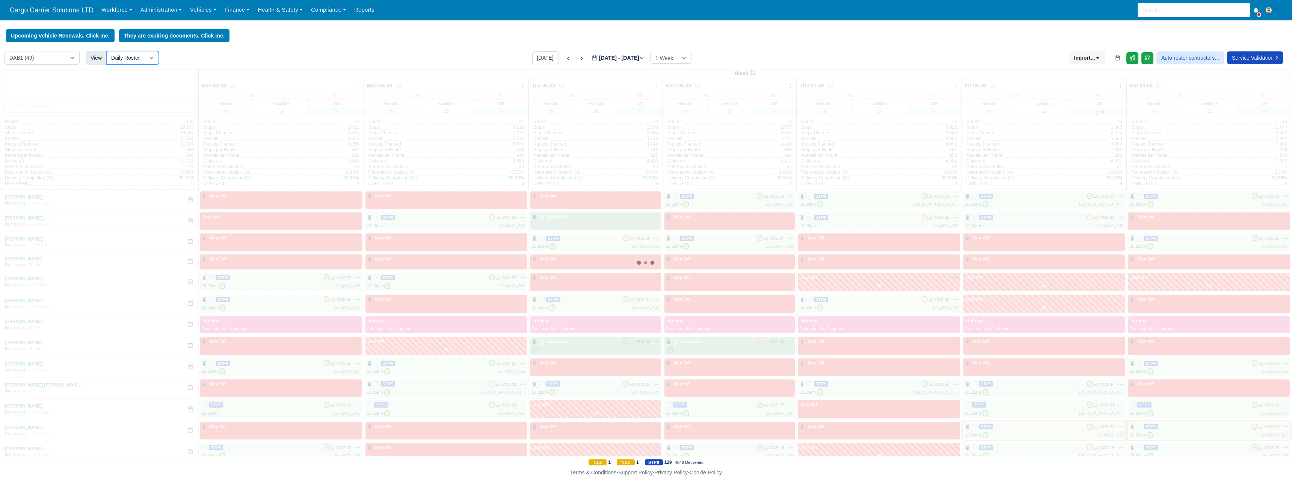
select select "1"
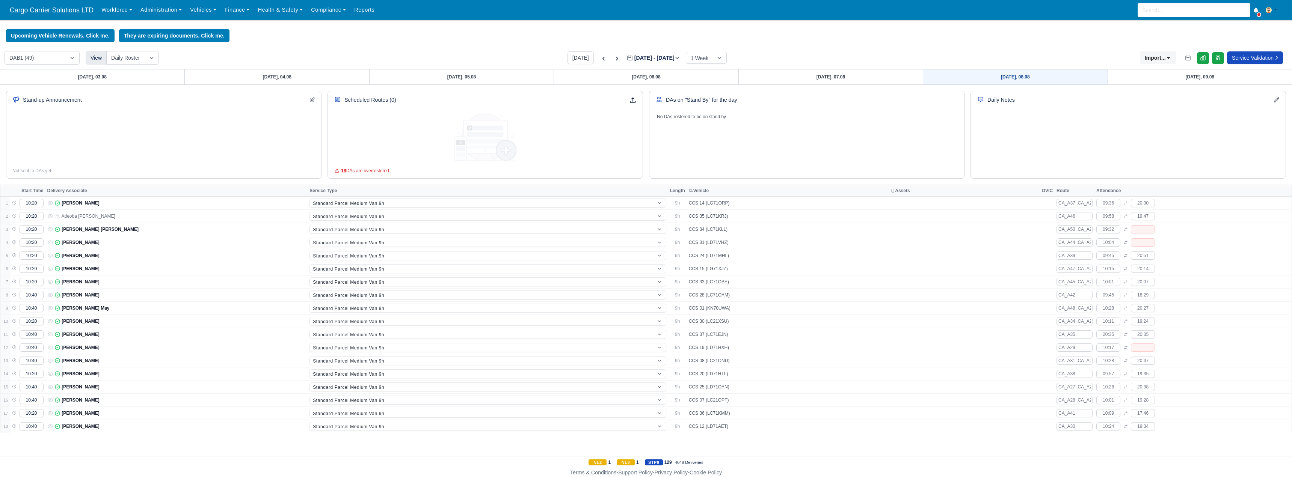
click at [502, 77] on link "[DATE], 08.08" at bounding box center [1015, 77] width 184 height 15
click at [502, 219] on td "CCS 28 (LC71OAM)" at bounding box center [788, 295] width 202 height 13
